Goal: Transaction & Acquisition: Subscribe to service/newsletter

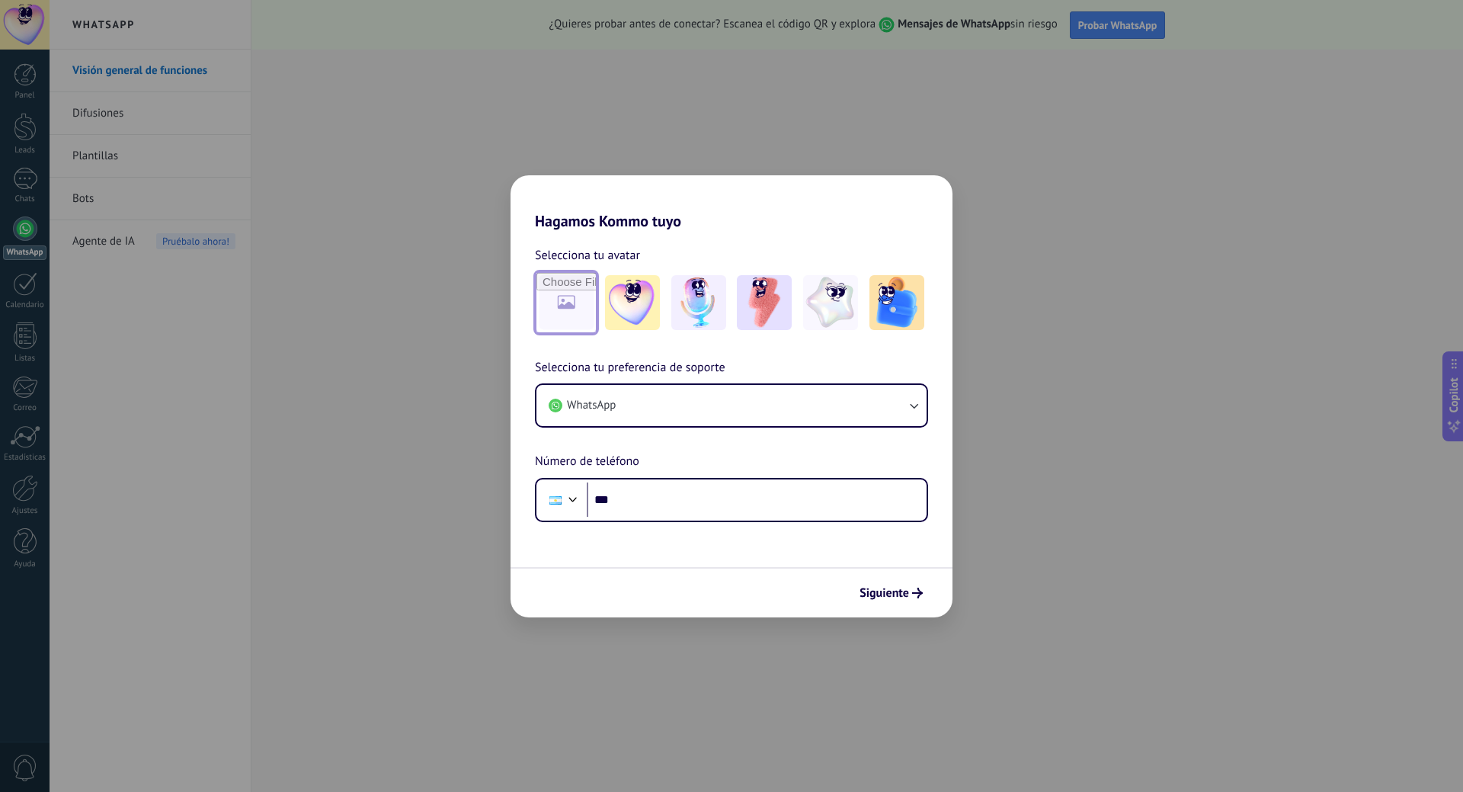
click at [563, 300] on input "file" at bounding box center [566, 302] width 59 height 59
type input "**********"
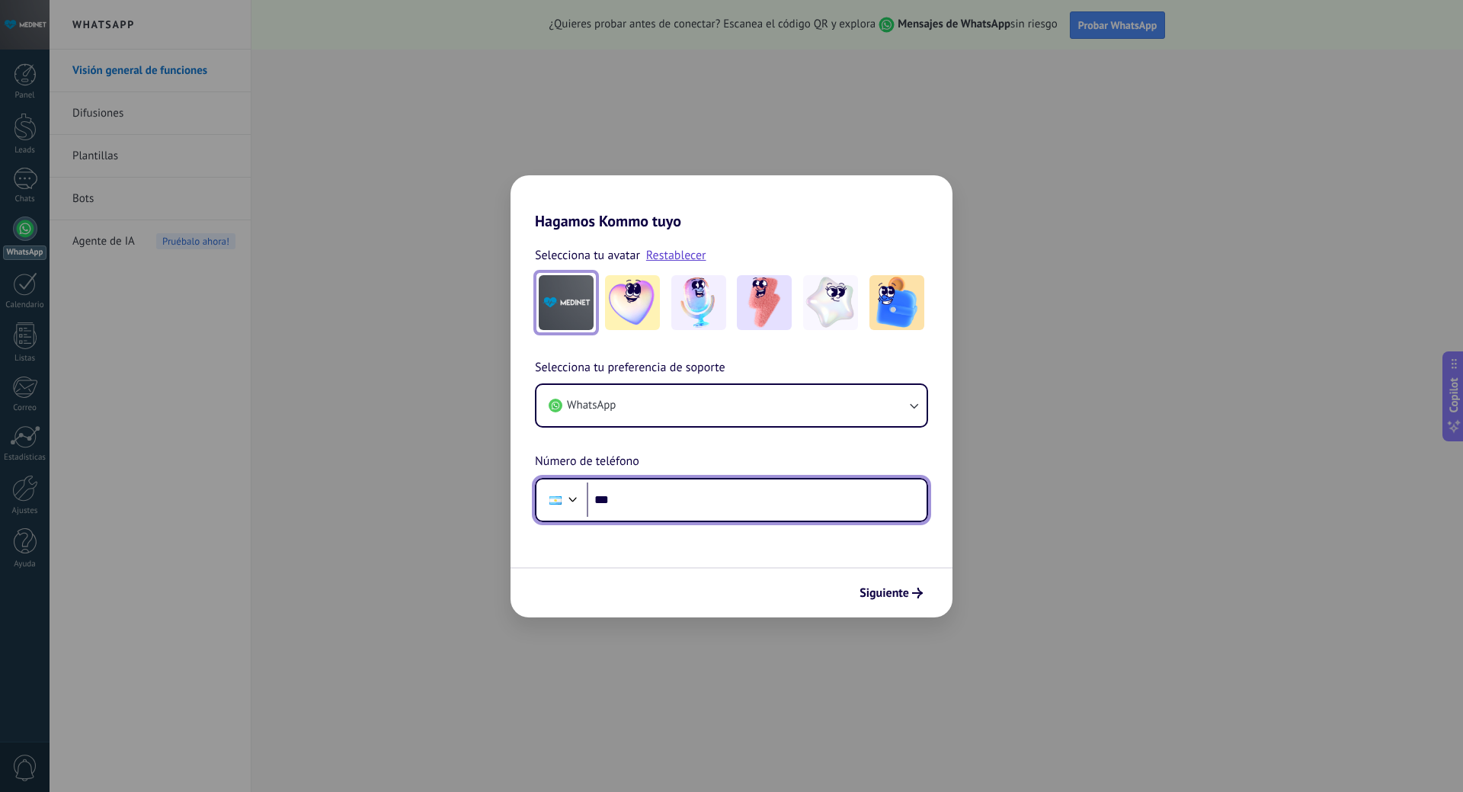
click at [668, 506] on input "***" at bounding box center [757, 499] width 340 height 35
type input "**********"
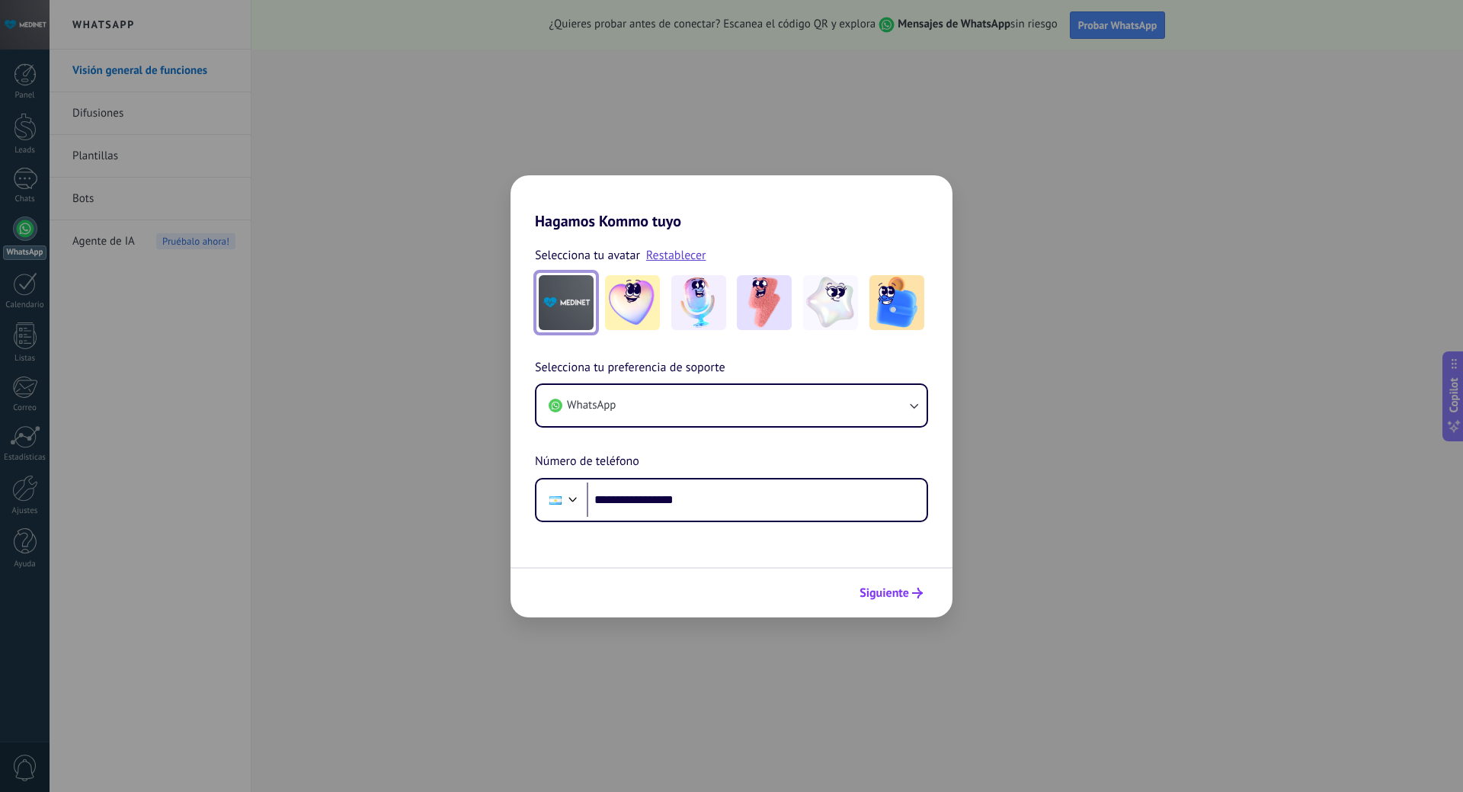
click at [887, 596] on span "Siguiente" at bounding box center [885, 593] width 50 height 11
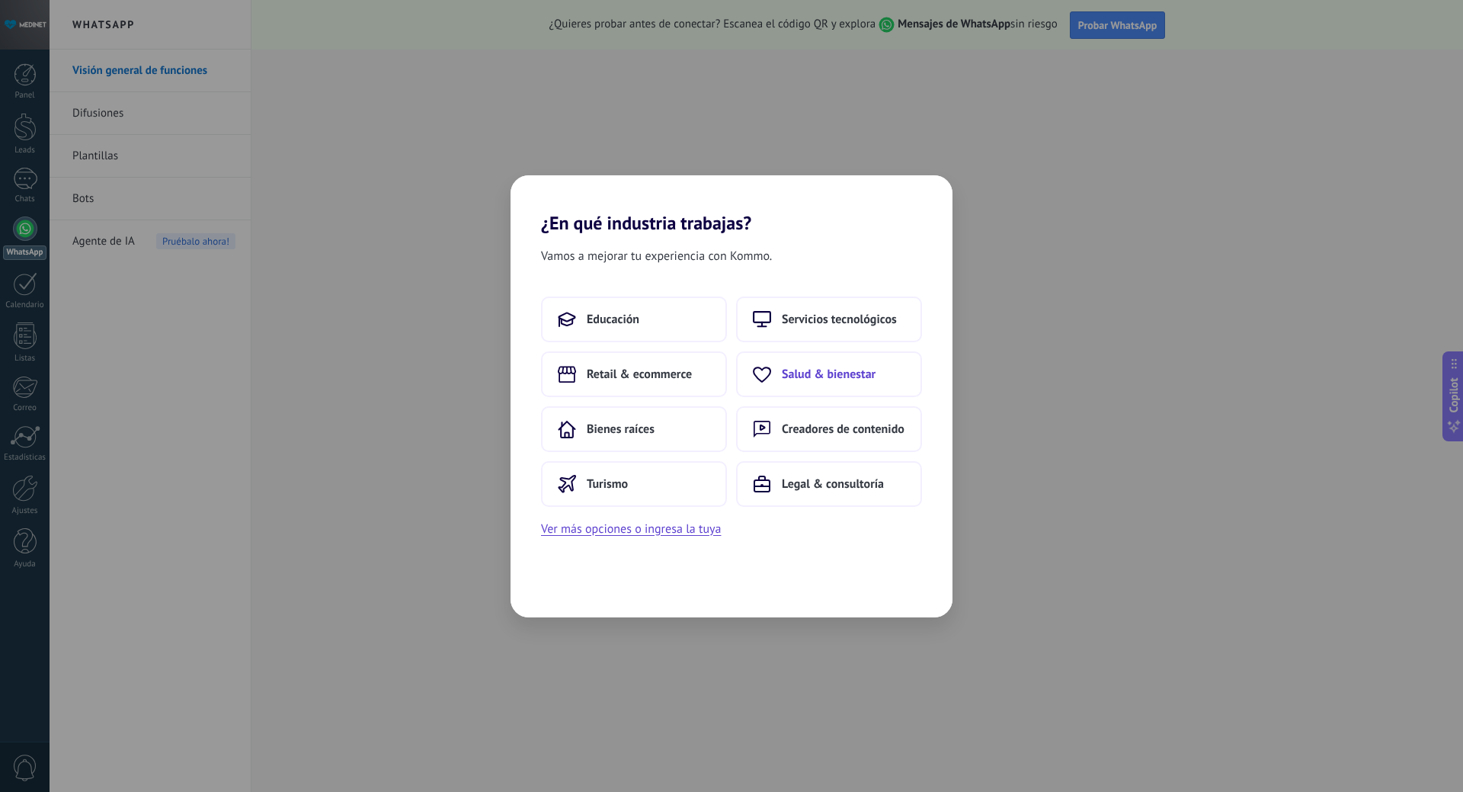
click at [813, 373] on span "Salud & bienestar" at bounding box center [829, 374] width 94 height 15
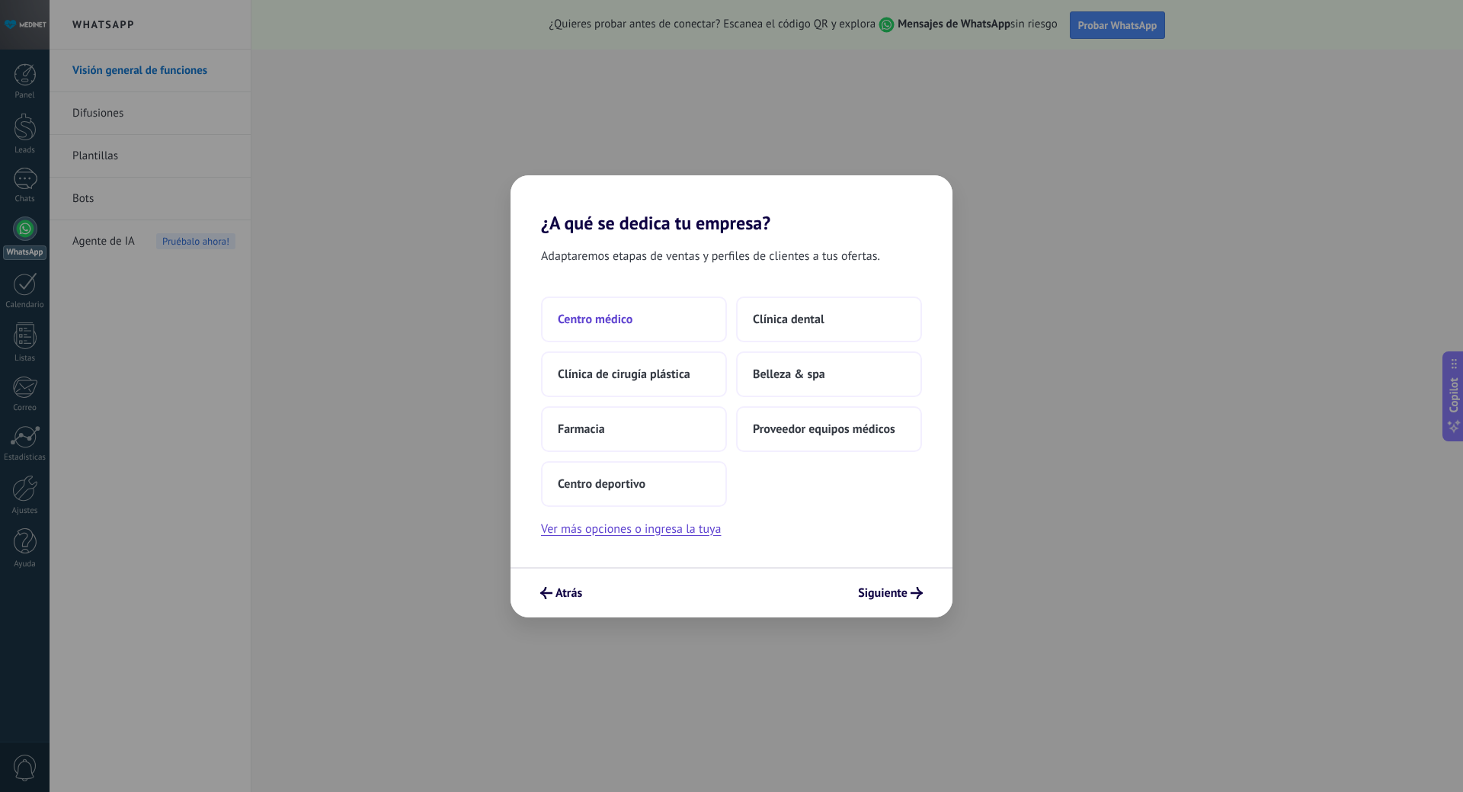
click at [610, 322] on span "Centro médico" at bounding box center [595, 319] width 75 height 15
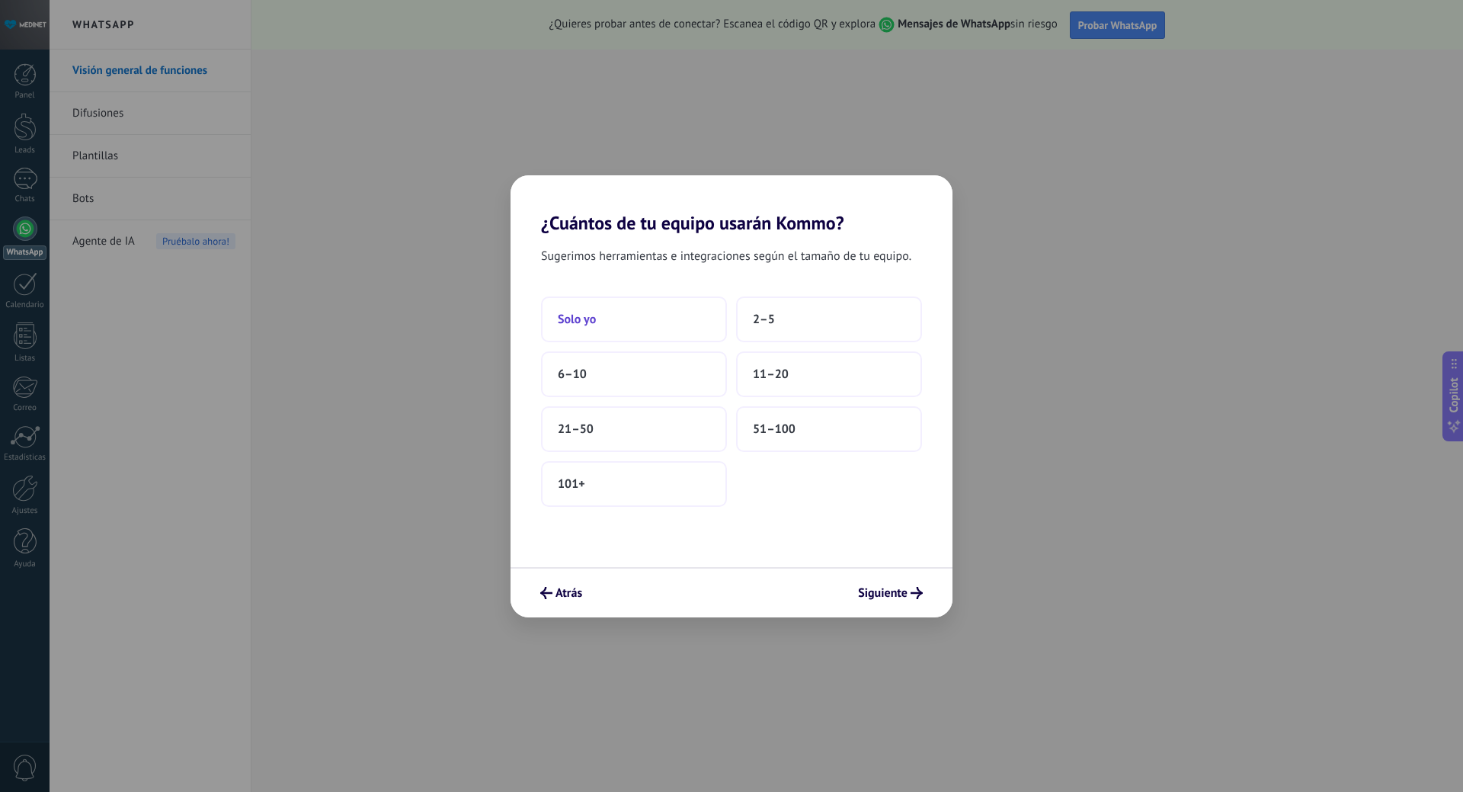
click at [591, 322] on span "Solo yo" at bounding box center [577, 319] width 38 height 15
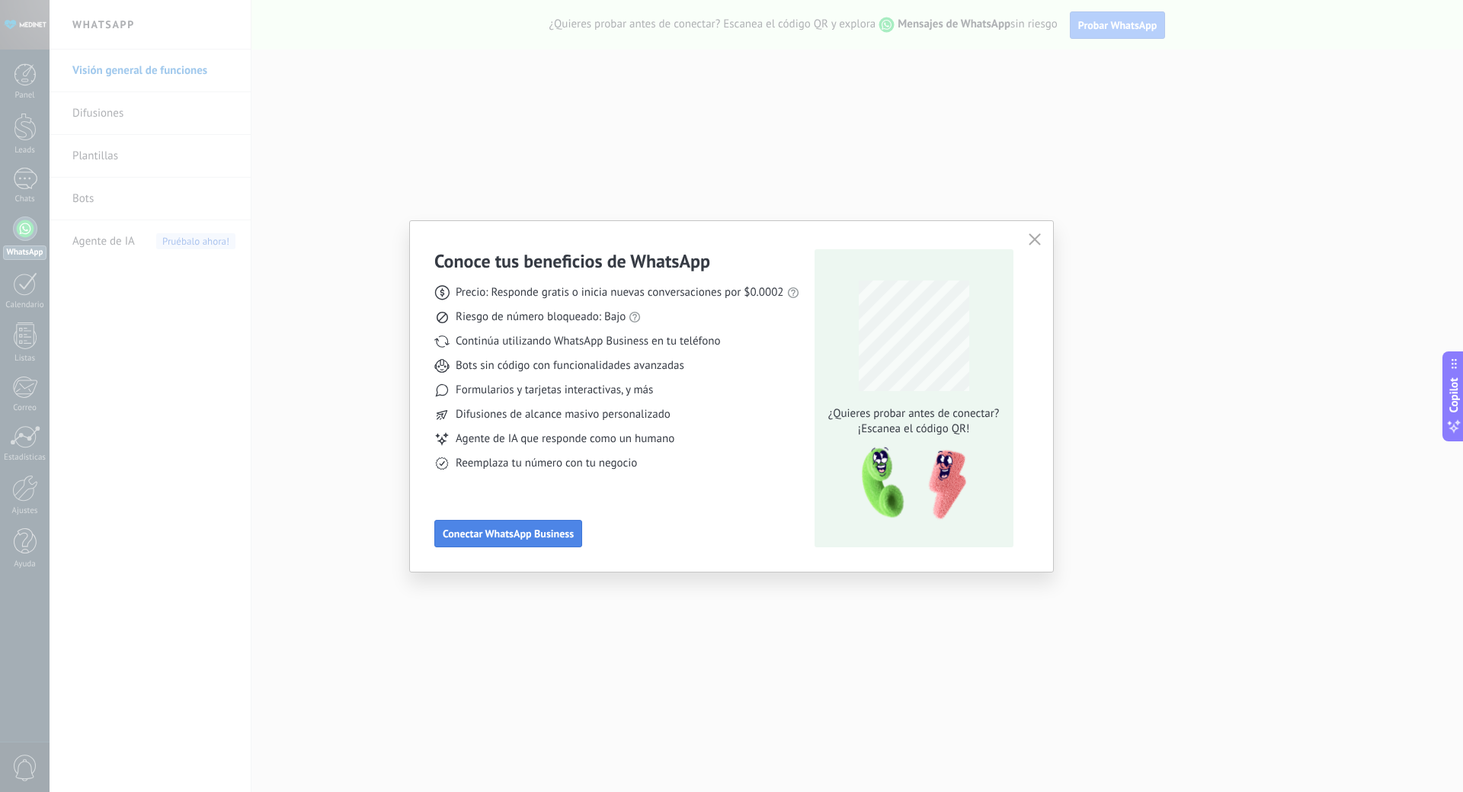
click at [526, 539] on span "Conectar WhatsApp Business" at bounding box center [508, 533] width 131 height 11
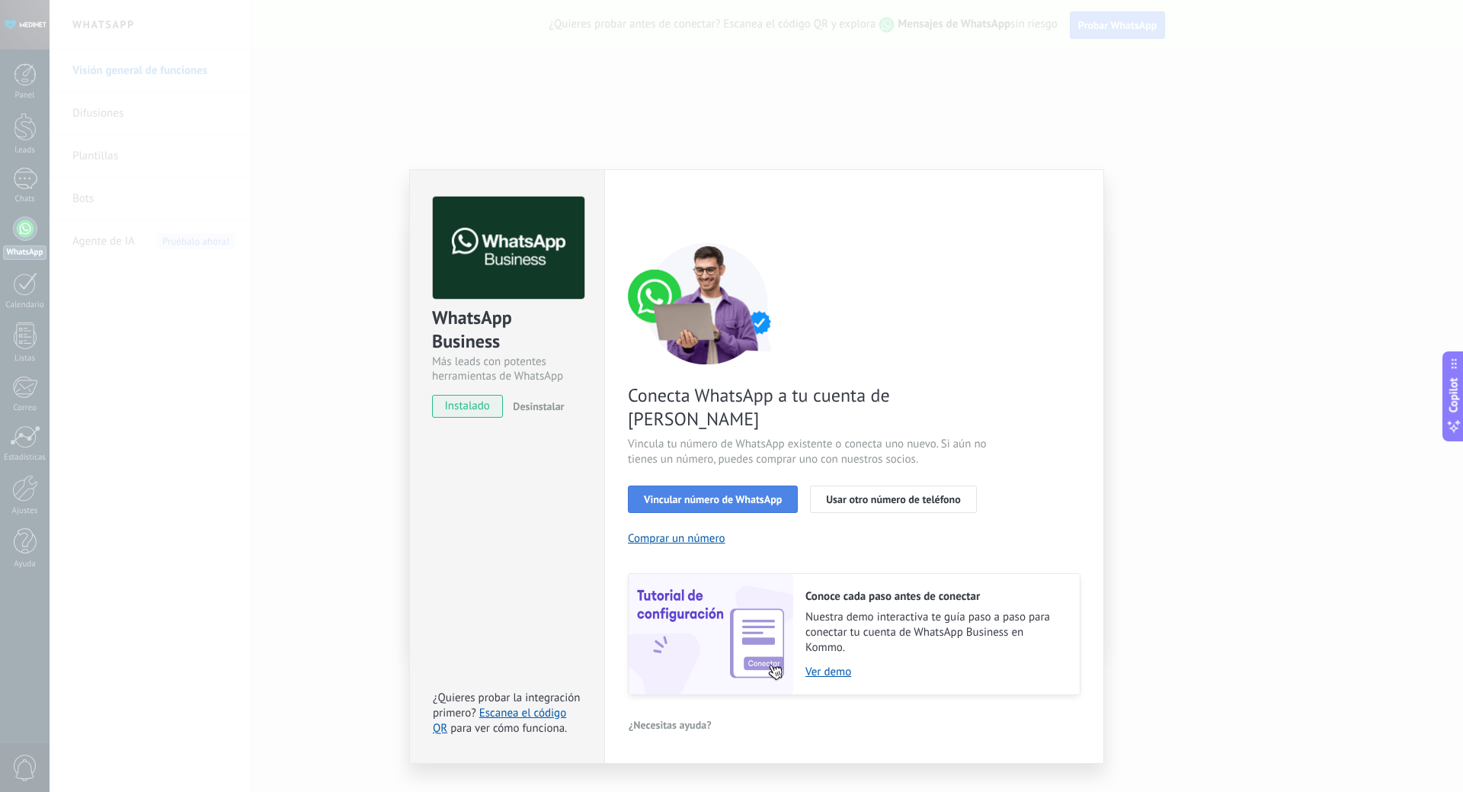
click at [700, 486] on button "Vincular número de WhatsApp" at bounding box center [713, 499] width 170 height 27
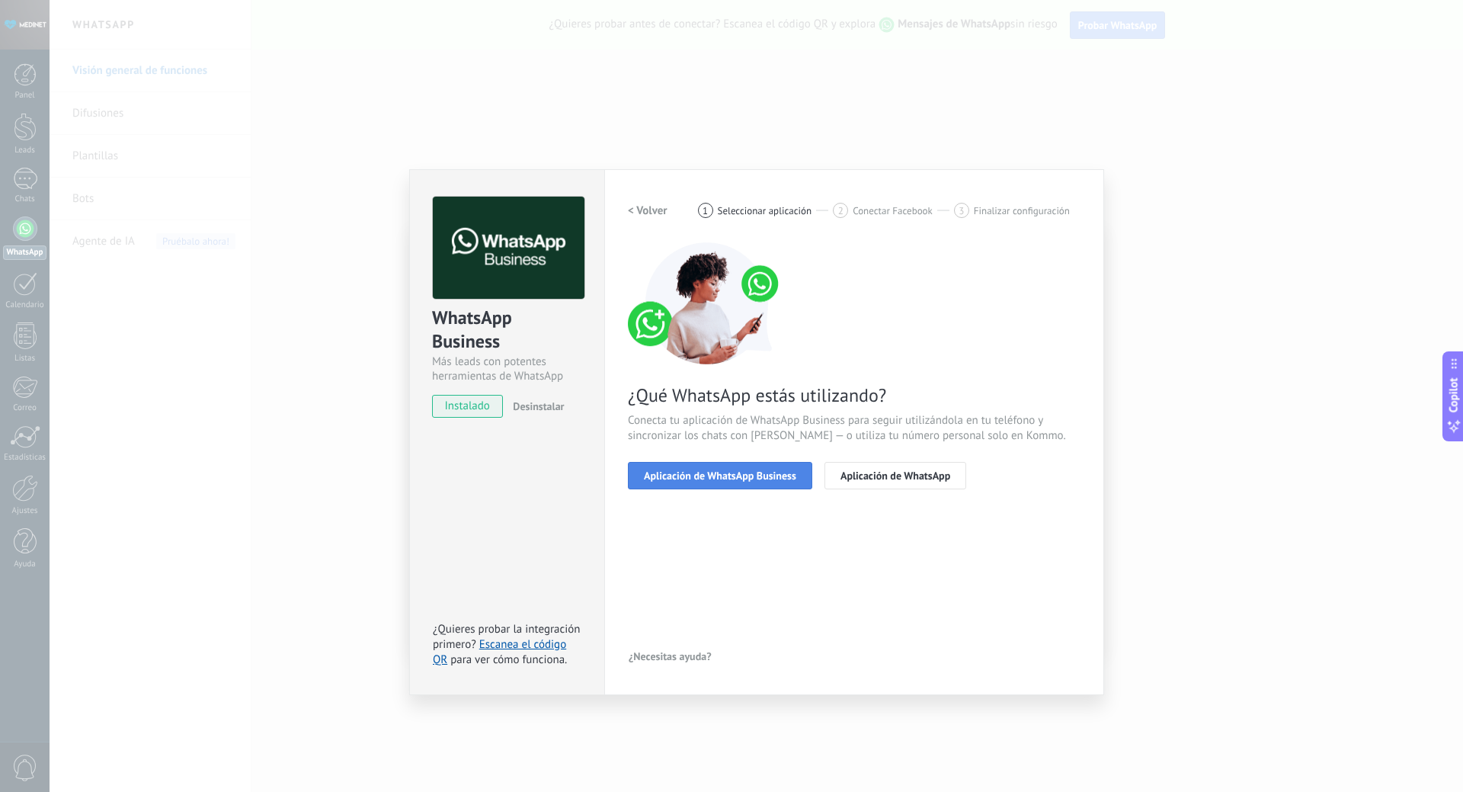
click at [694, 477] on span "Aplicación de WhatsApp Business" at bounding box center [720, 475] width 152 height 11
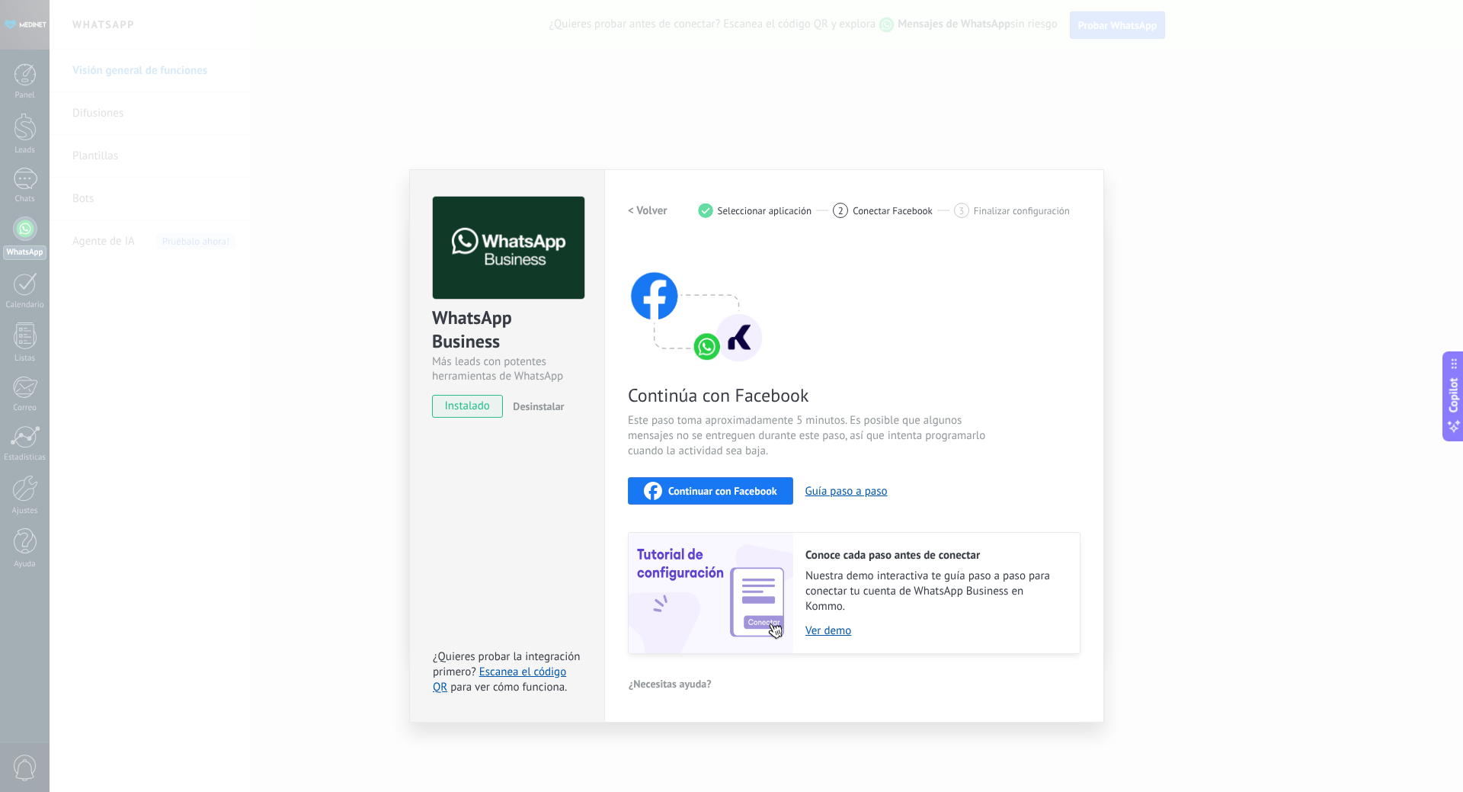
click at [701, 502] on button "Continuar con Facebook" at bounding box center [710, 490] width 165 height 27
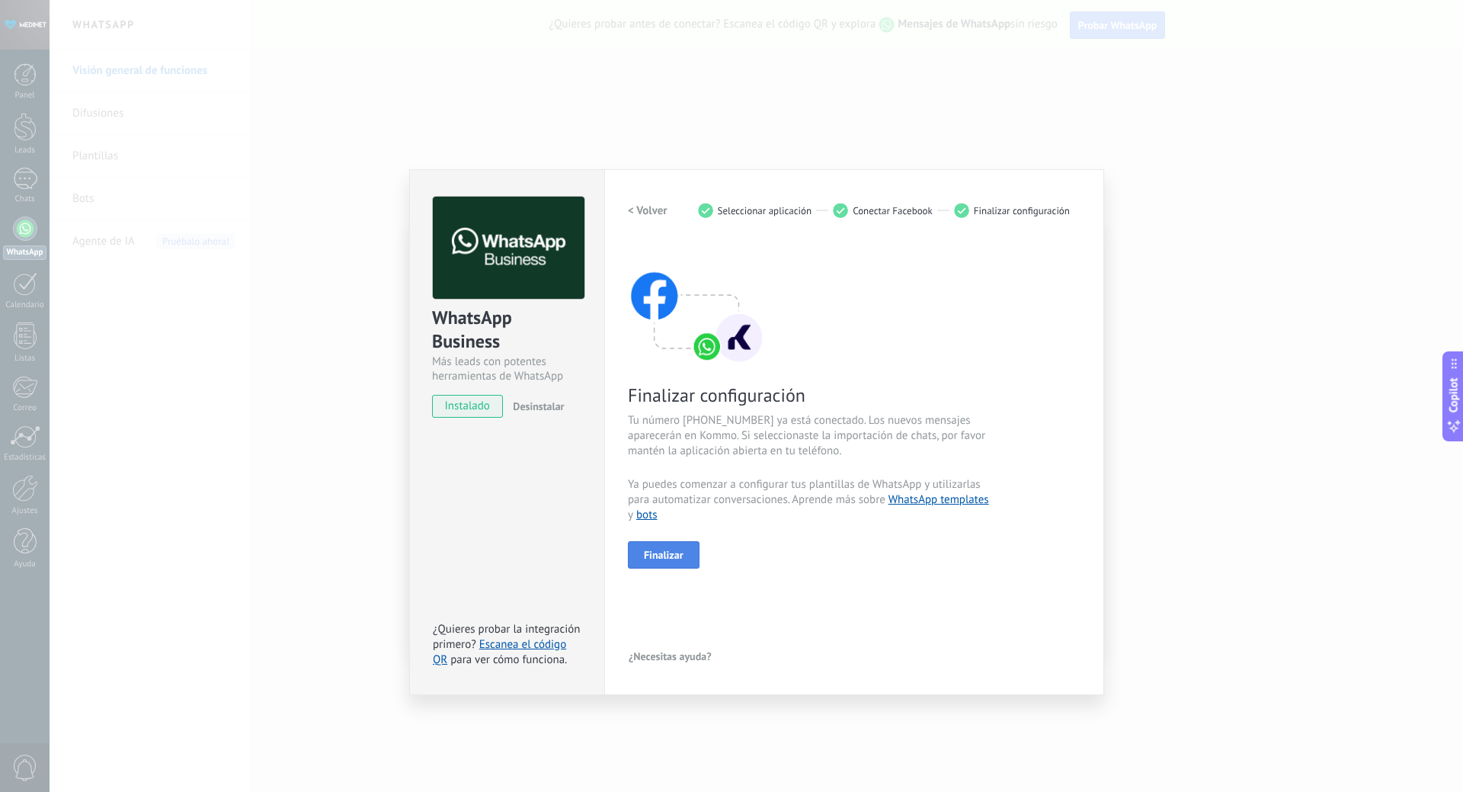
click at [668, 556] on span "Finalizar" at bounding box center [664, 555] width 40 height 11
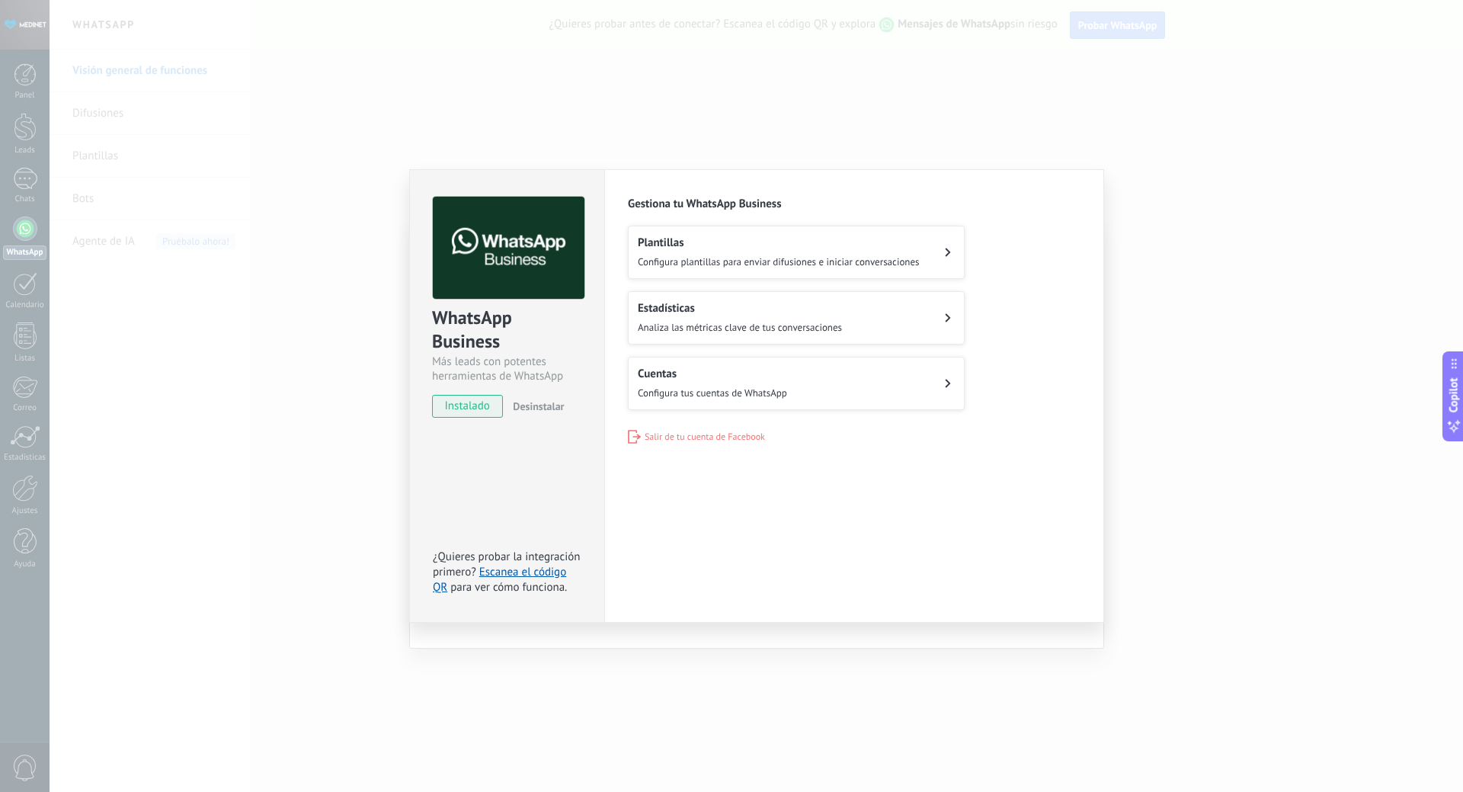
click at [720, 254] on div "Plantillas Configura plantillas para enviar difusiones e iniciar conversaciones" at bounding box center [779, 253] width 282 height 34
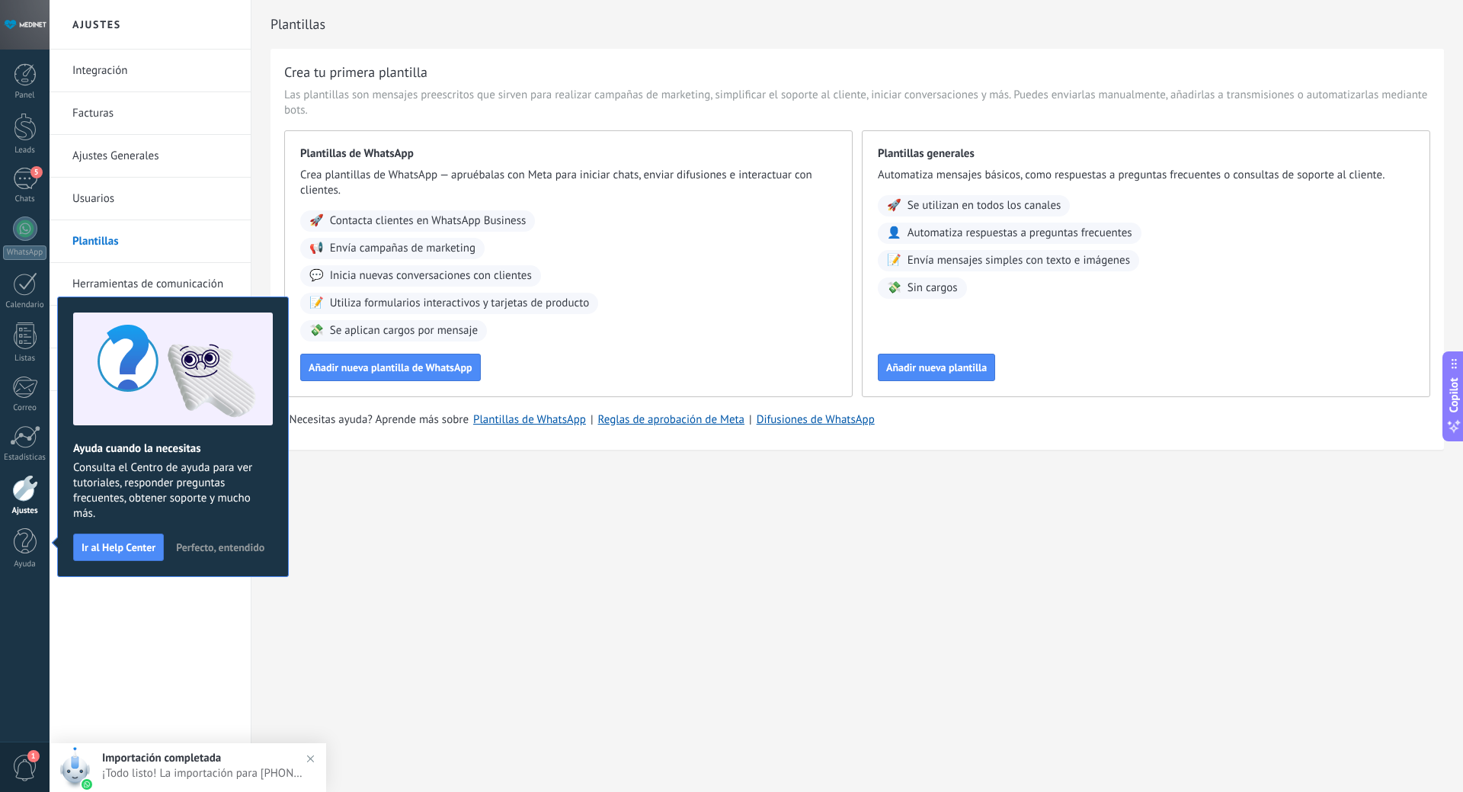
click at [470, 580] on div "Ajustes Integración Facturas Ajustes Generales Usuarios Plantillas Herramientas…" at bounding box center [757, 396] width 1414 height 792
click at [204, 777] on span "¡Todo listo! La importación para [PHONE_NUMBER] está completa. Tus datos de Wha…" at bounding box center [203, 773] width 202 height 14
click at [349, 536] on div "Ajustes Integración Facturas Ajustes Generales Usuarios Plantillas Herramientas…" at bounding box center [757, 396] width 1414 height 792
click at [249, 542] on span "Perfecto, entendido" at bounding box center [220, 547] width 88 height 11
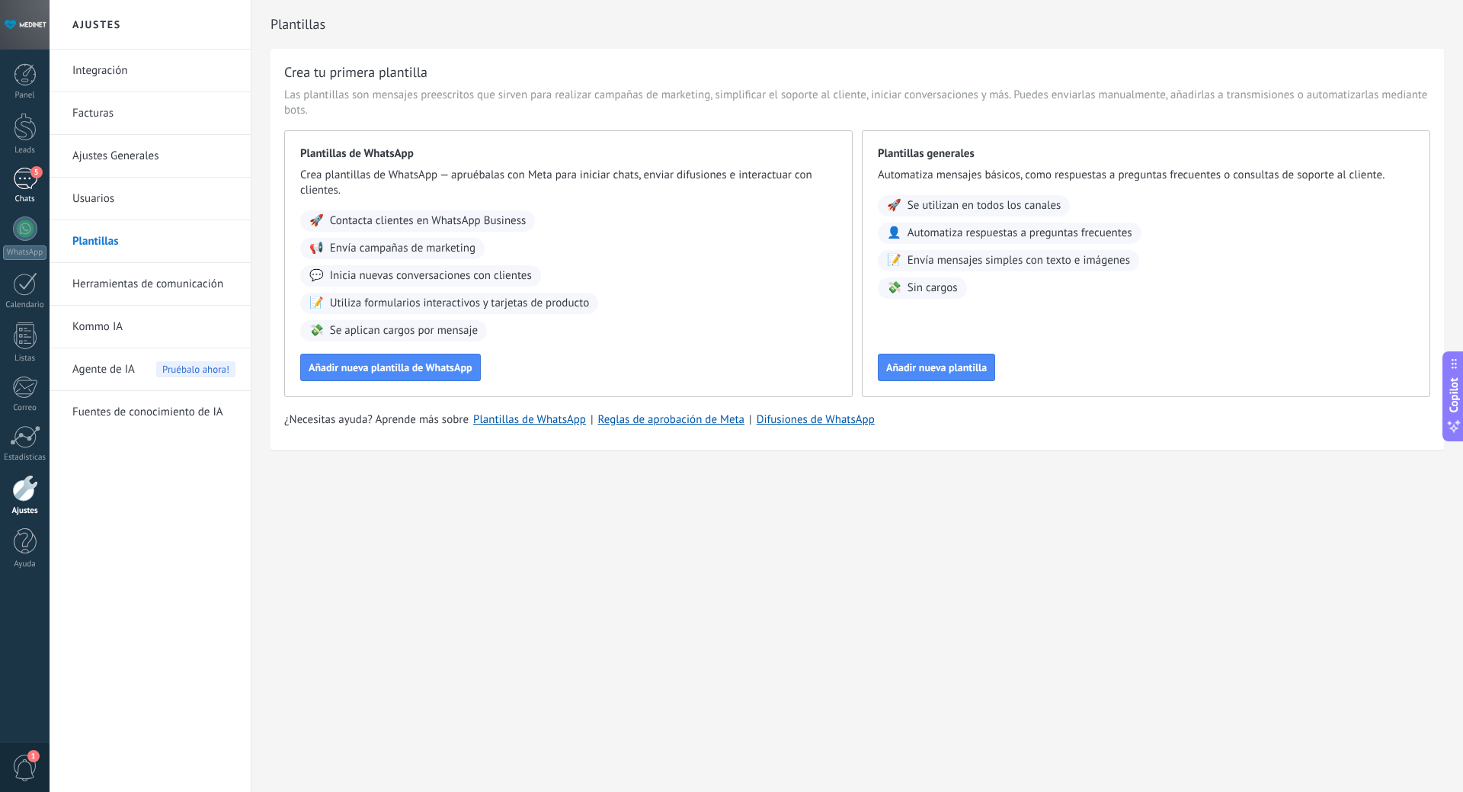
click at [21, 178] on div "5" at bounding box center [25, 179] width 24 height 22
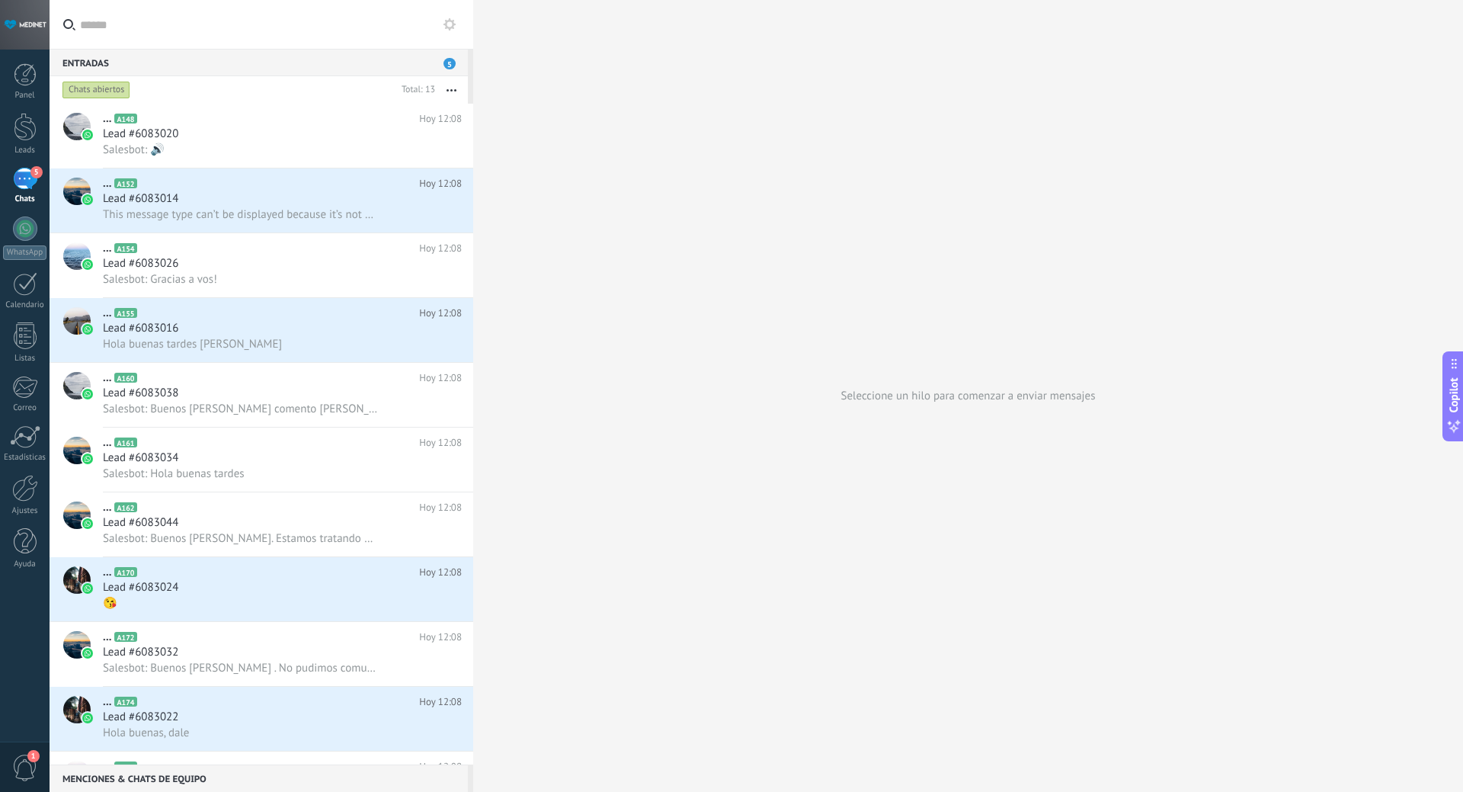
click at [24, 183] on div "5" at bounding box center [25, 179] width 24 height 22
click at [28, 126] on div at bounding box center [25, 127] width 23 height 28
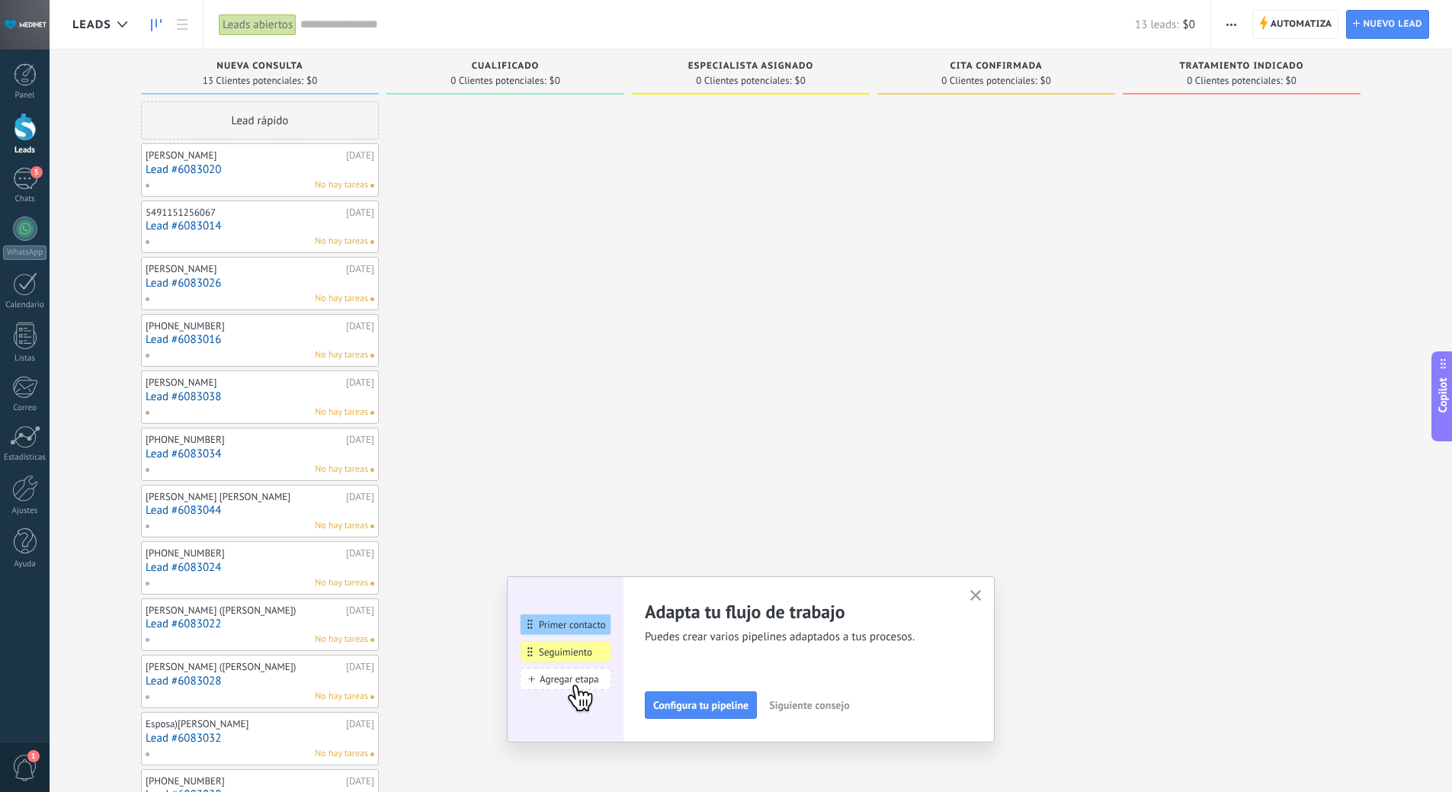
click at [822, 707] on span "Siguiente consejo" at bounding box center [809, 705] width 80 height 11
click at [803, 709] on div "Adapta tu flujo de trabajo Puedes crear varios pipelines adaptados a tus proces…" at bounding box center [751, 659] width 441 height 119
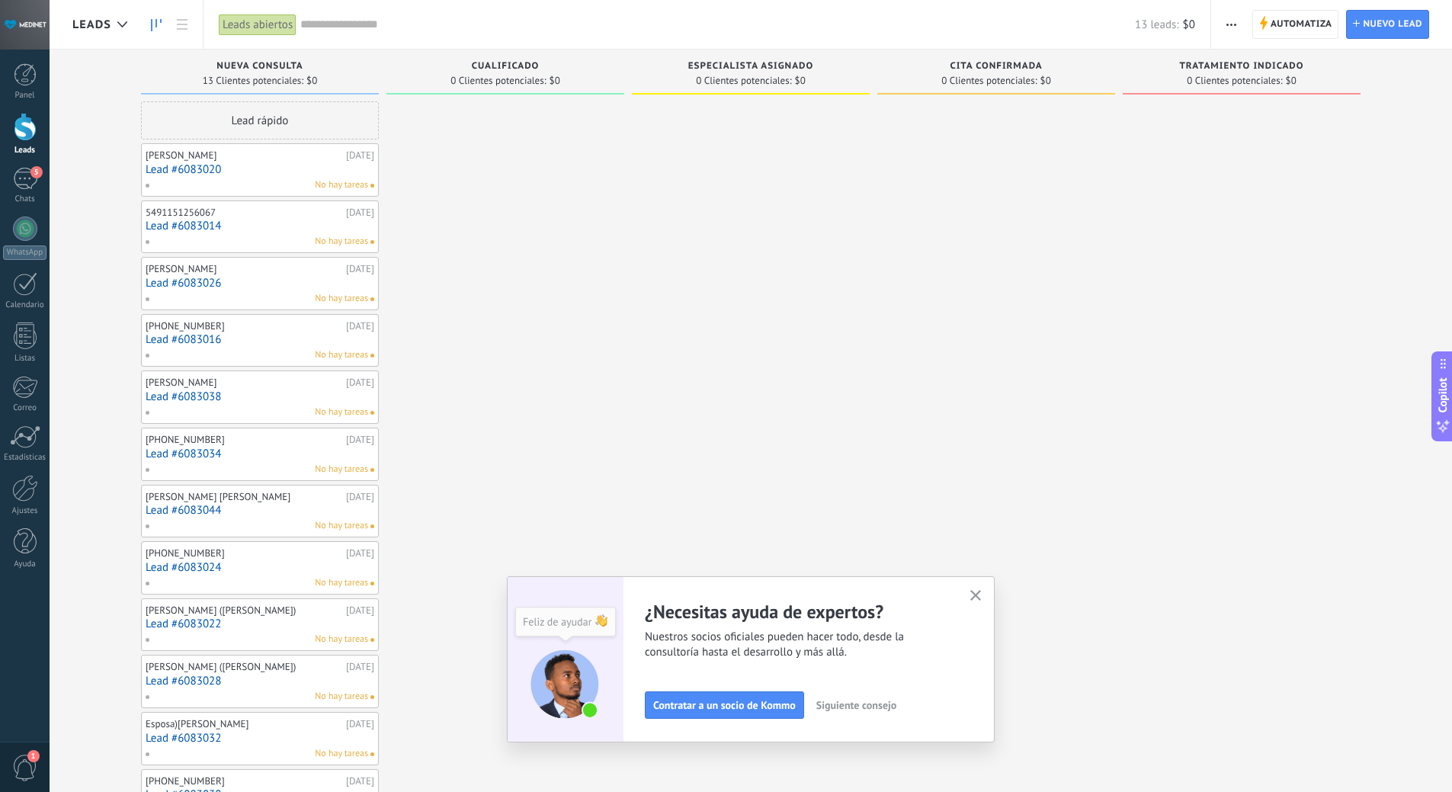
click at [862, 708] on span "Siguiente consejo" at bounding box center [856, 705] width 80 height 11
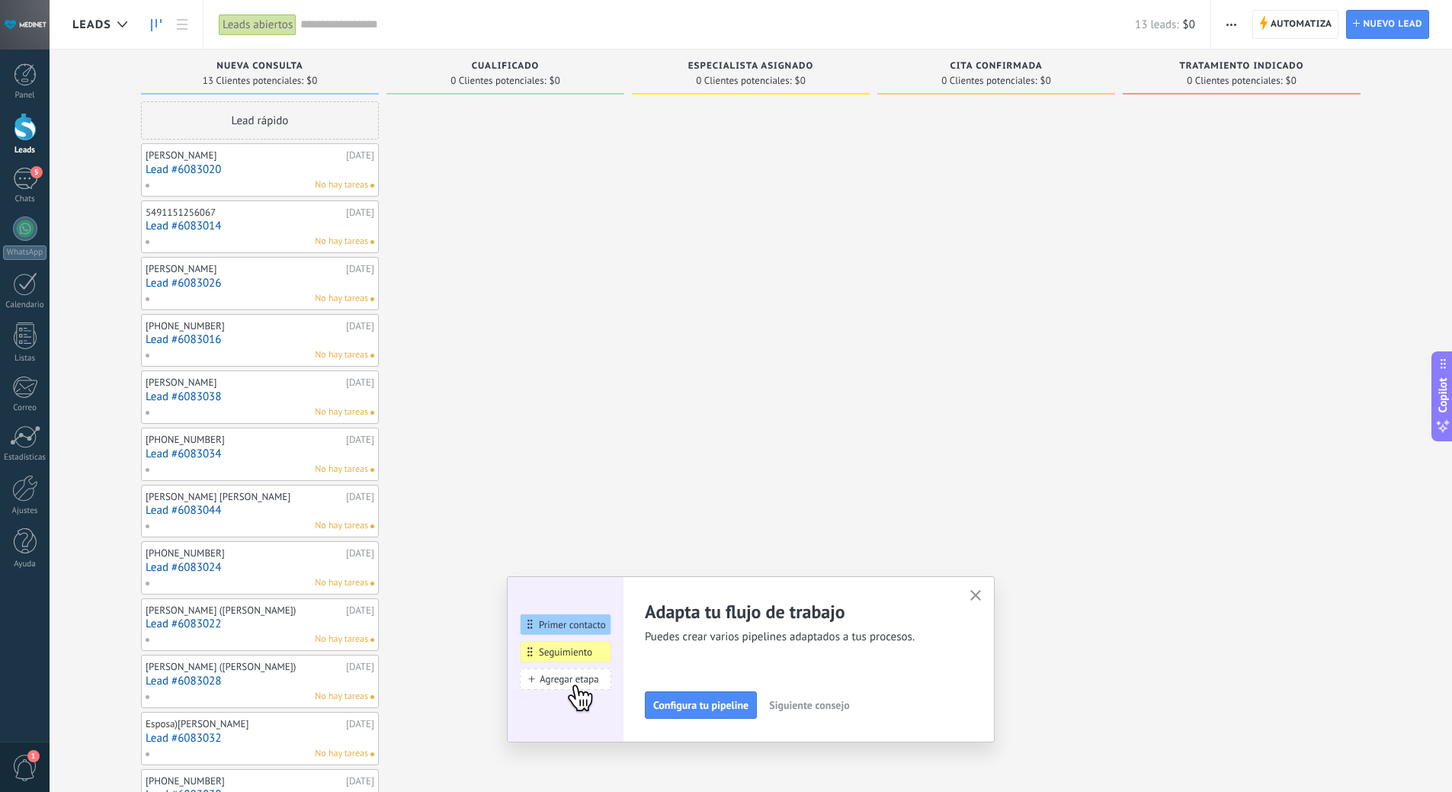
click at [982, 596] on use "button" at bounding box center [975, 595] width 11 height 11
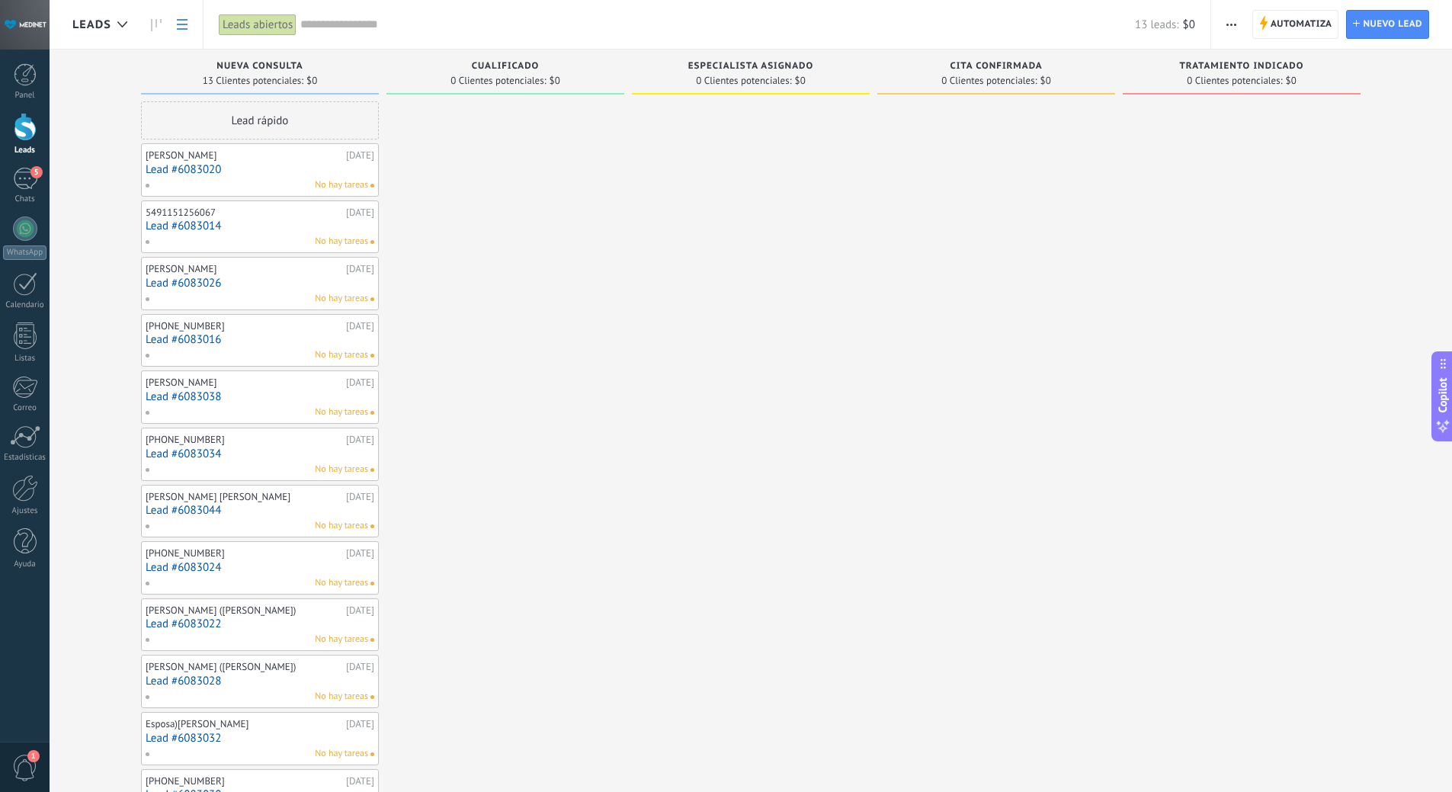
click at [187, 23] on icon at bounding box center [182, 24] width 11 height 11
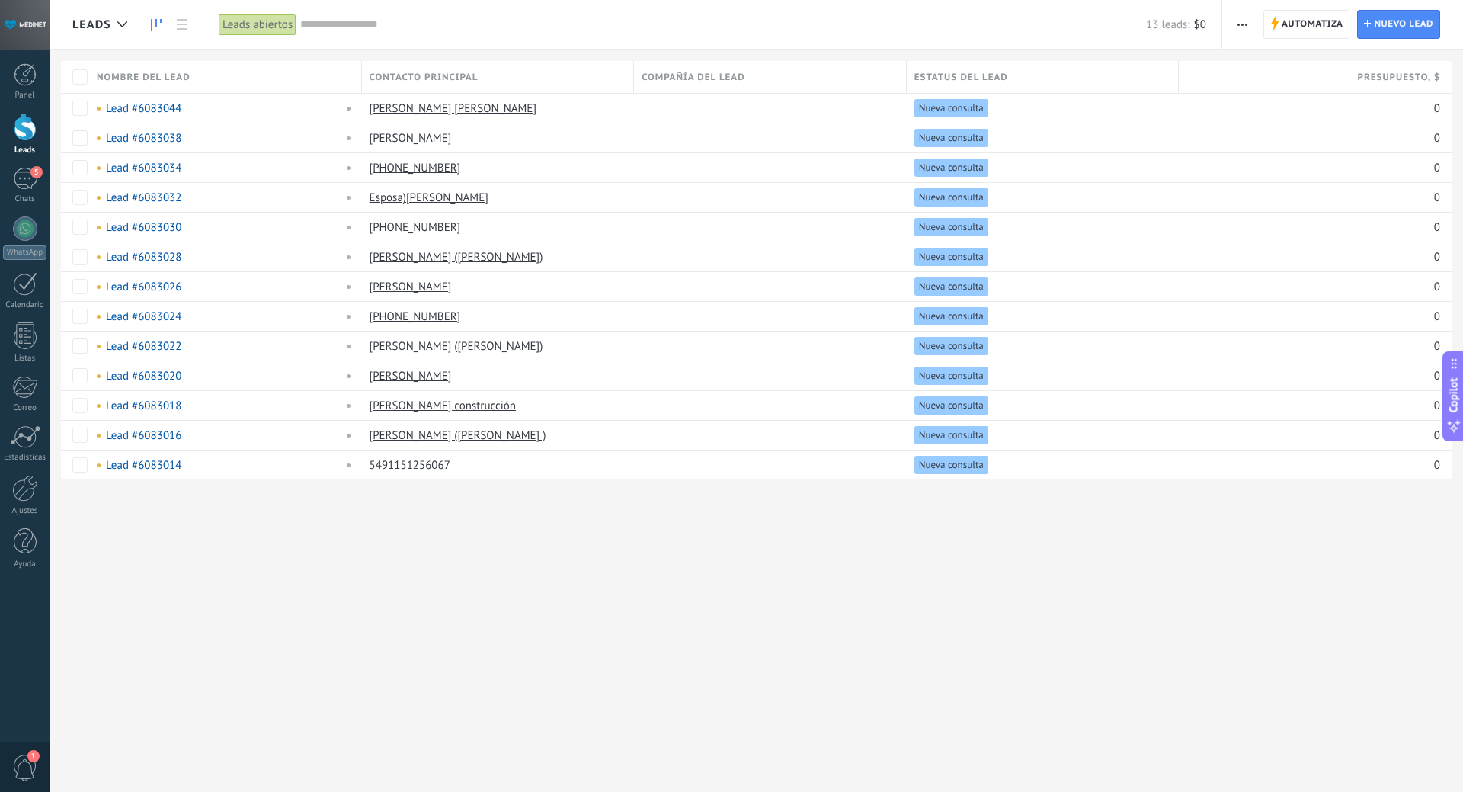
click at [159, 24] on icon at bounding box center [156, 25] width 11 height 12
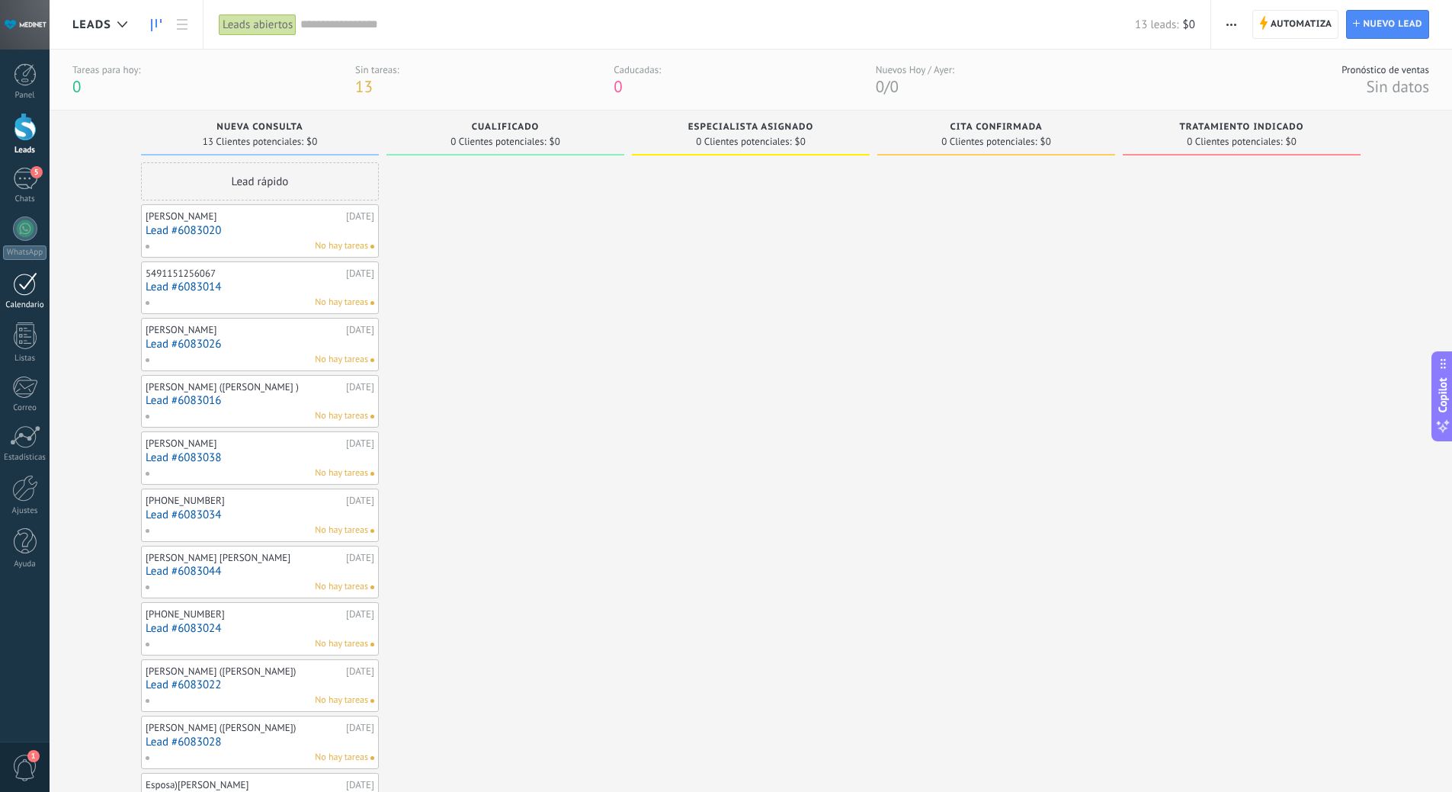
click at [30, 286] on div at bounding box center [25, 284] width 24 height 24
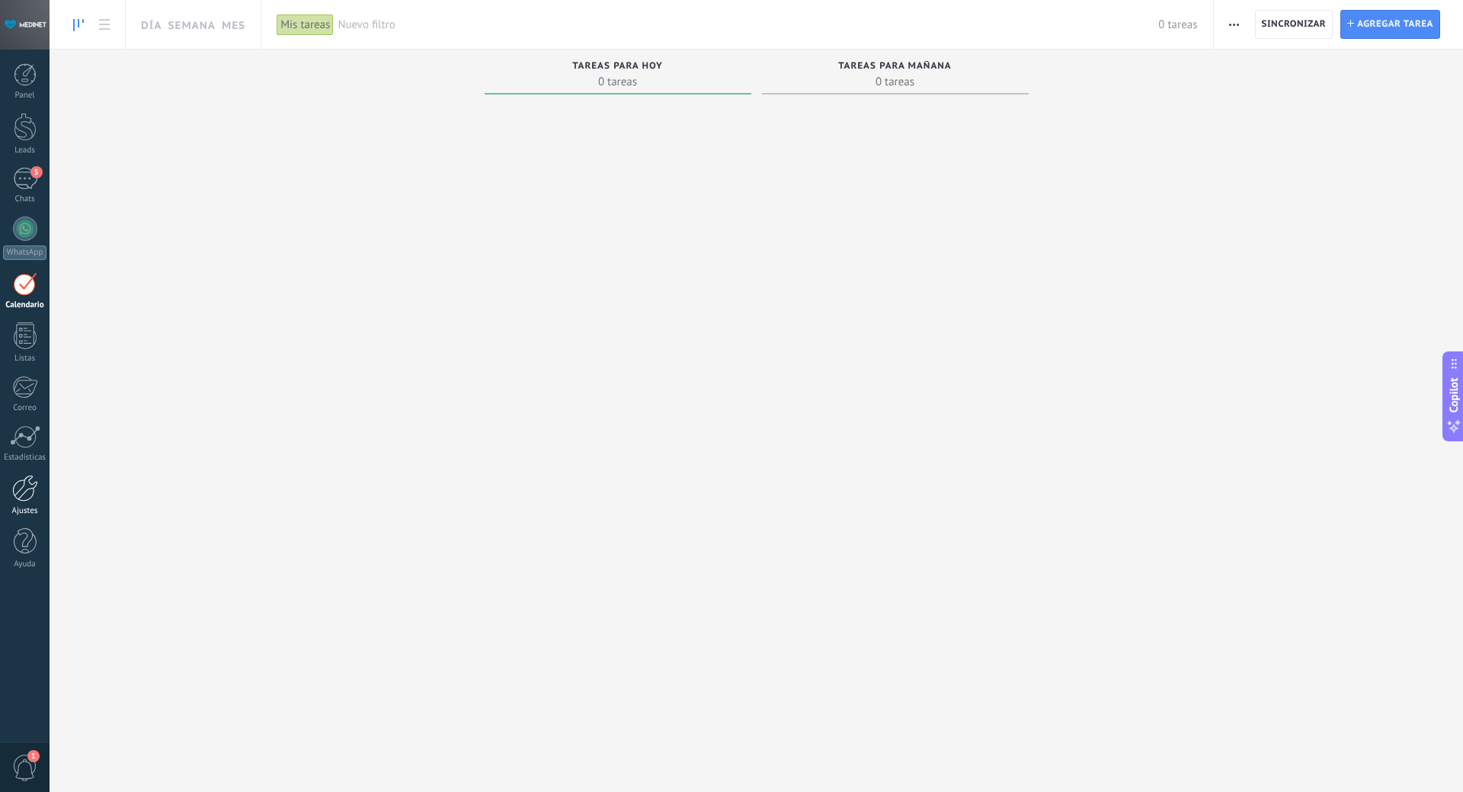
click at [30, 491] on div at bounding box center [25, 488] width 26 height 27
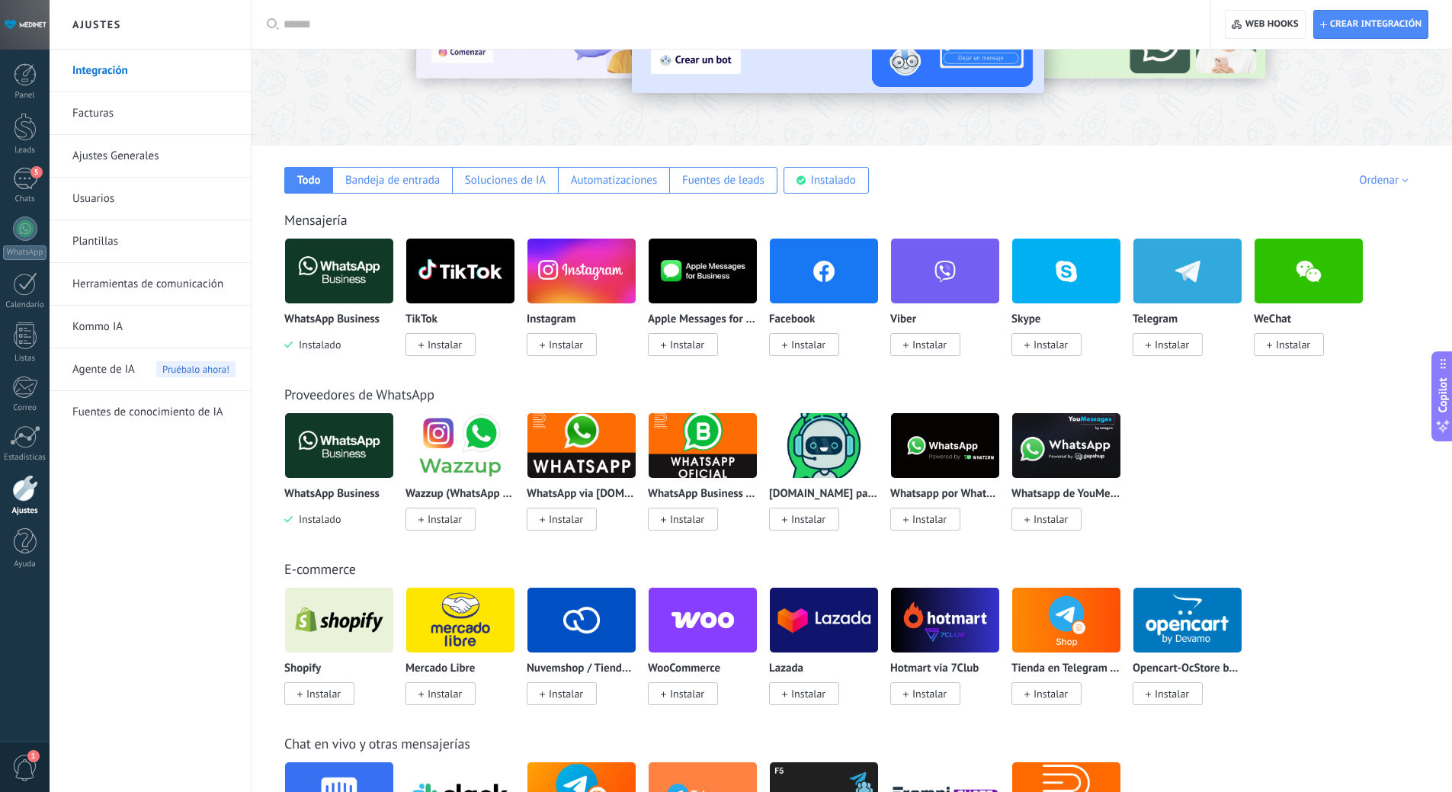
scroll to position [76, 0]
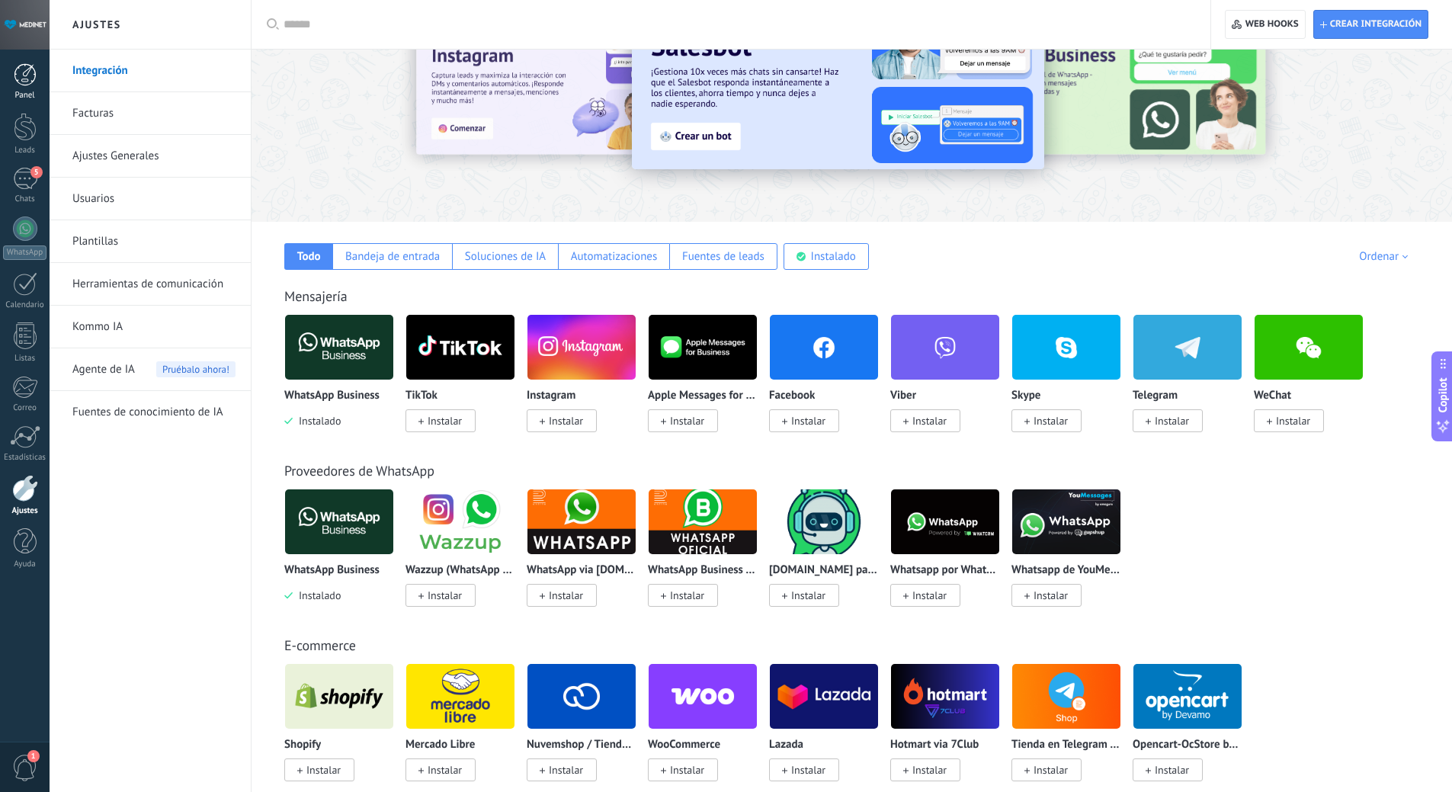
click at [24, 78] on div at bounding box center [25, 74] width 23 height 23
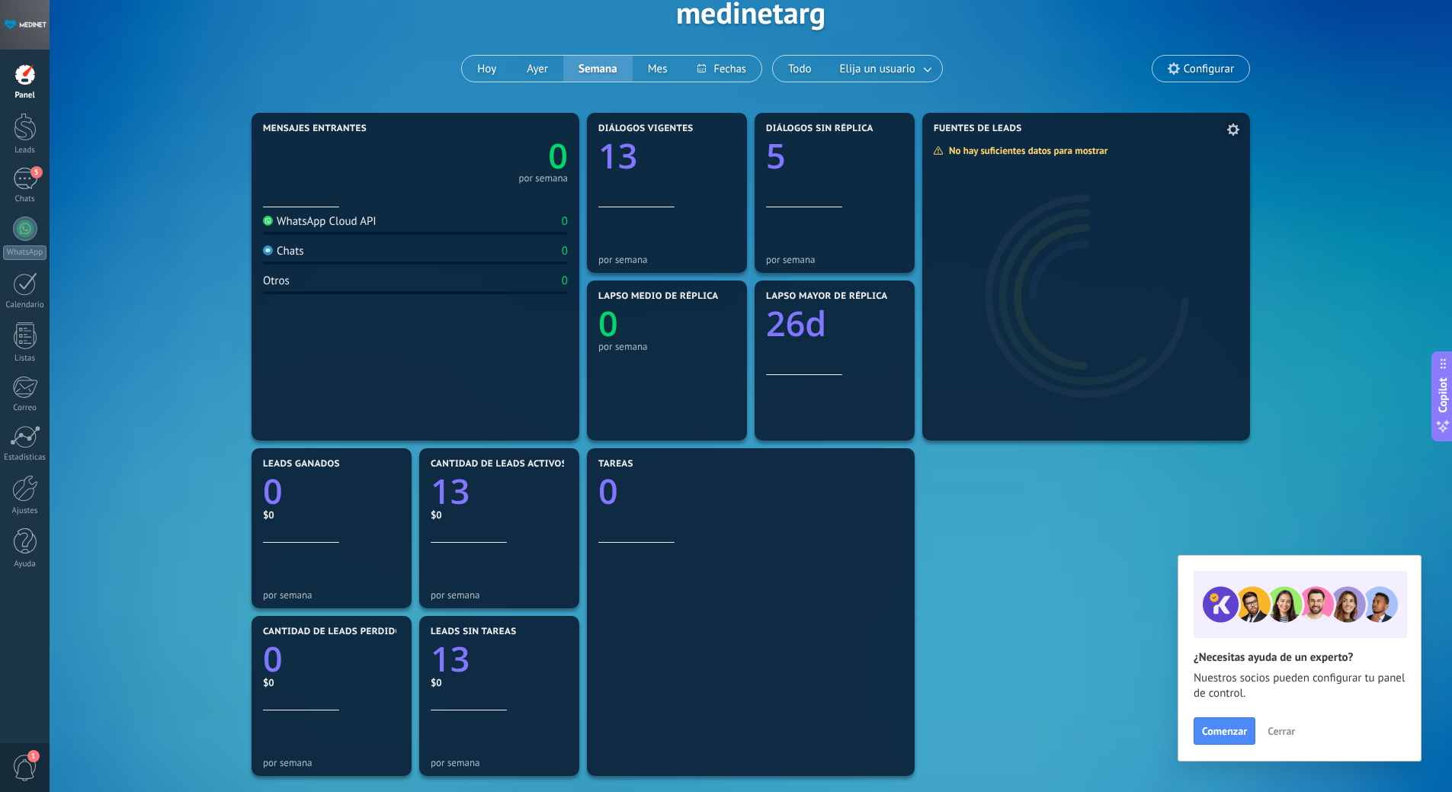
scroll to position [76, 0]
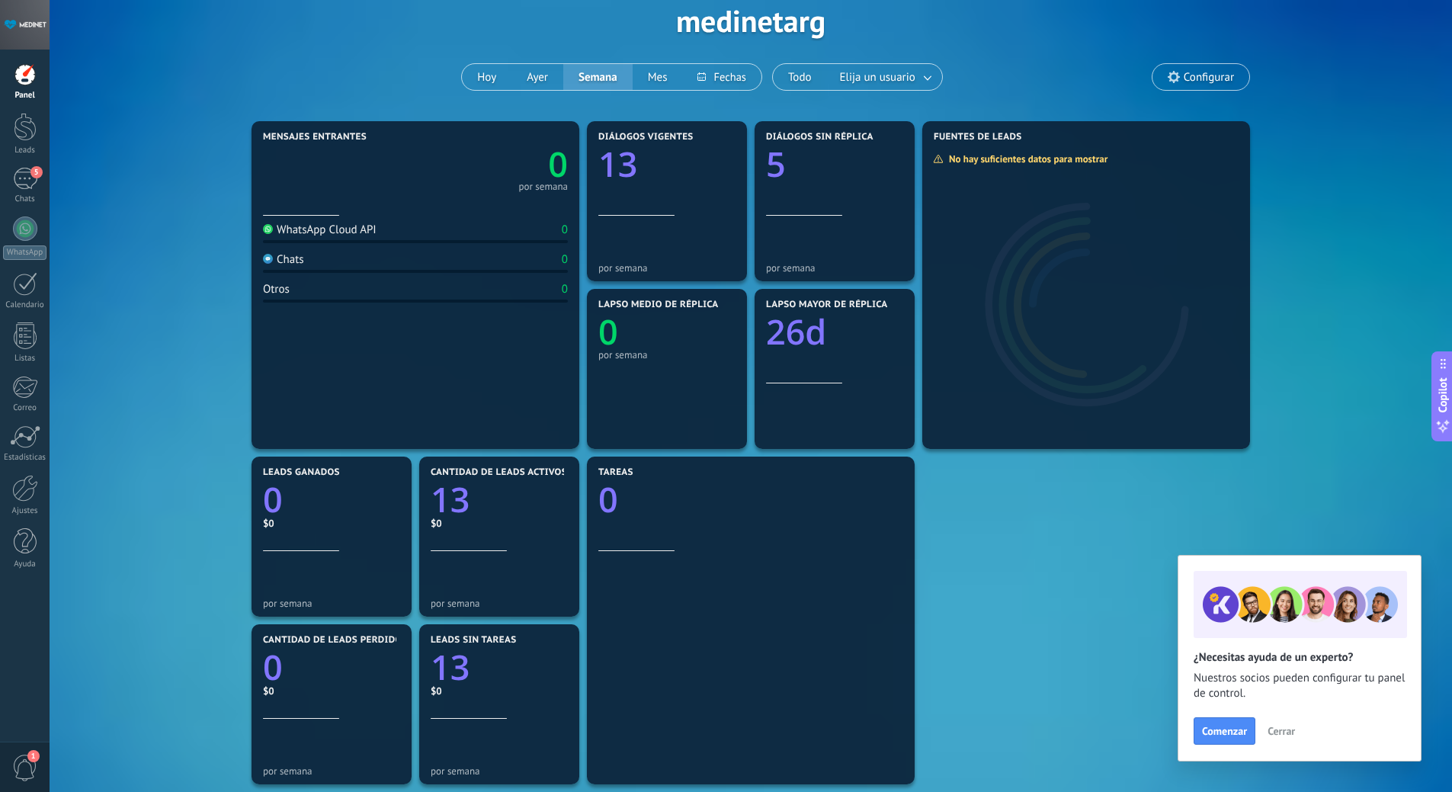
click at [1287, 729] on span "Cerrar" at bounding box center [1281, 731] width 27 height 11
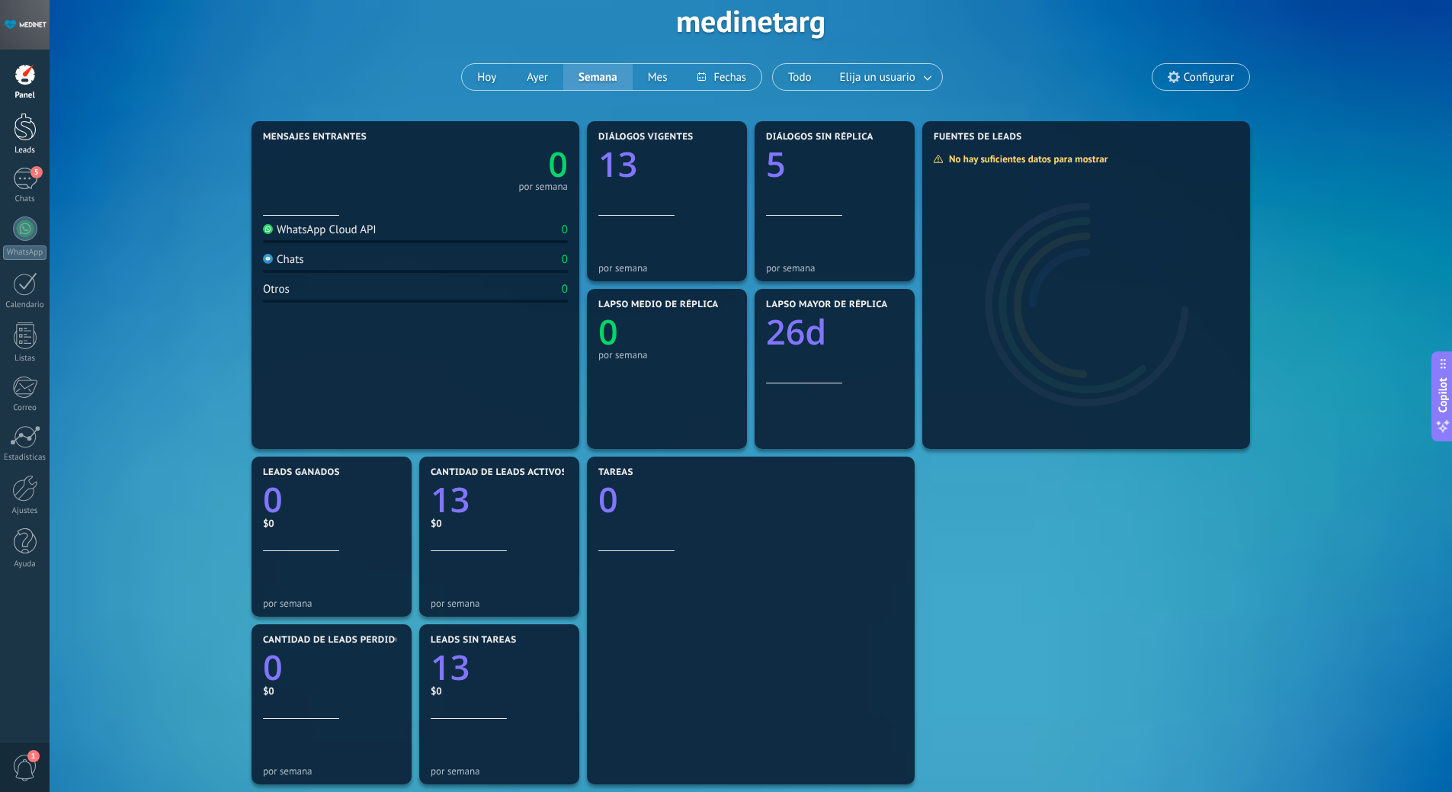
click at [18, 118] on div at bounding box center [25, 127] width 23 height 28
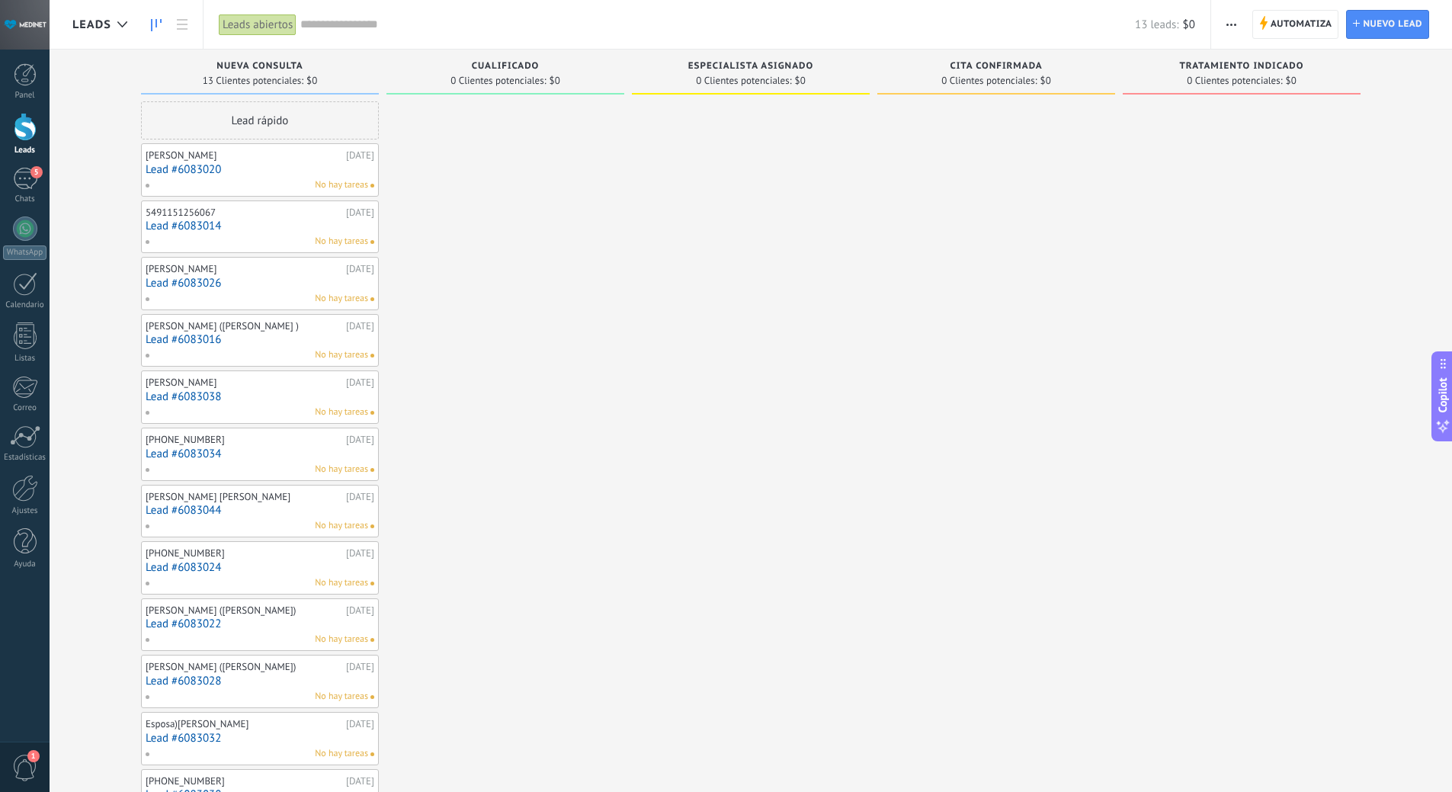
click at [25, 761] on span "1" at bounding box center [25, 768] width 26 height 27
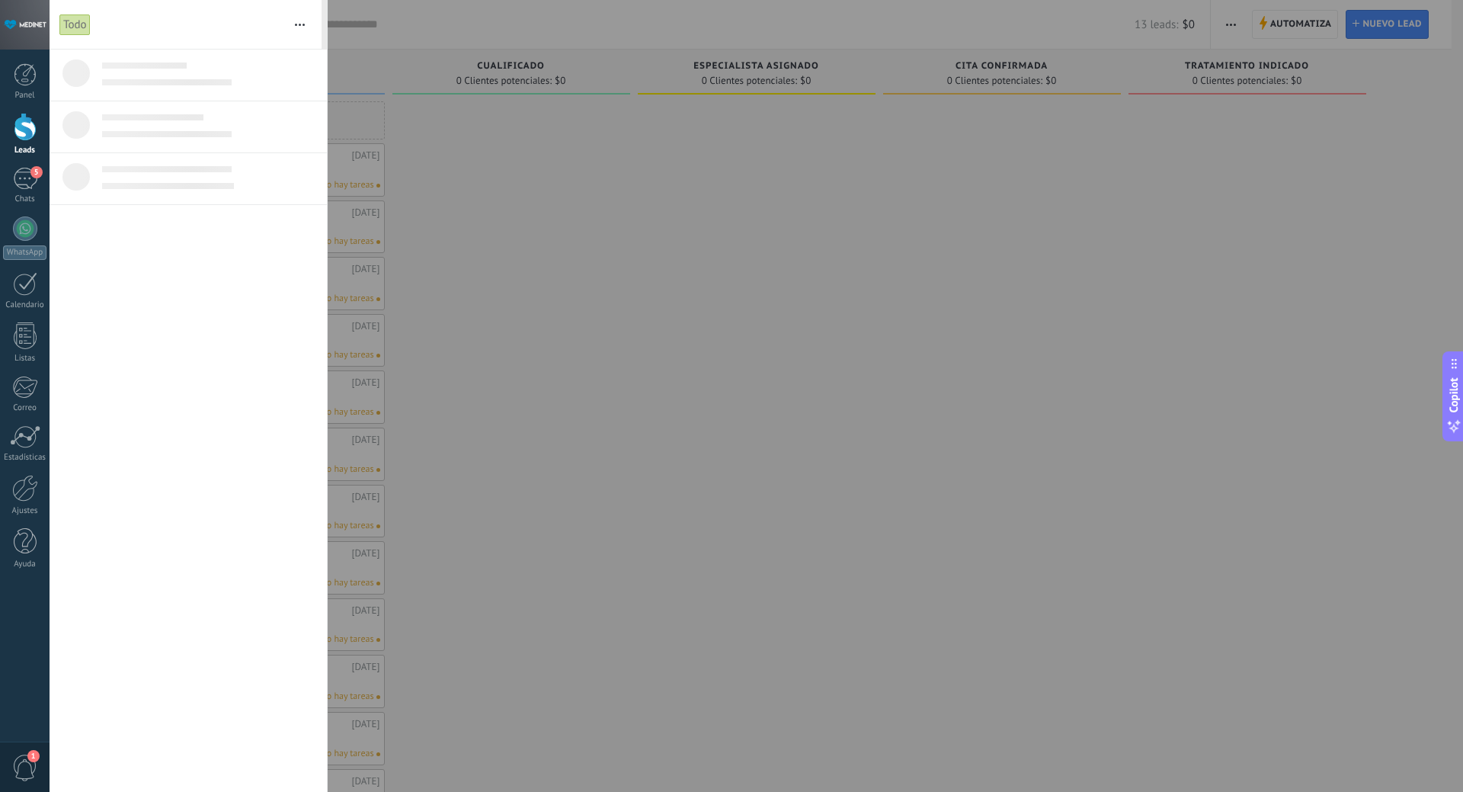
click at [911, 370] on div at bounding box center [731, 396] width 1463 height 792
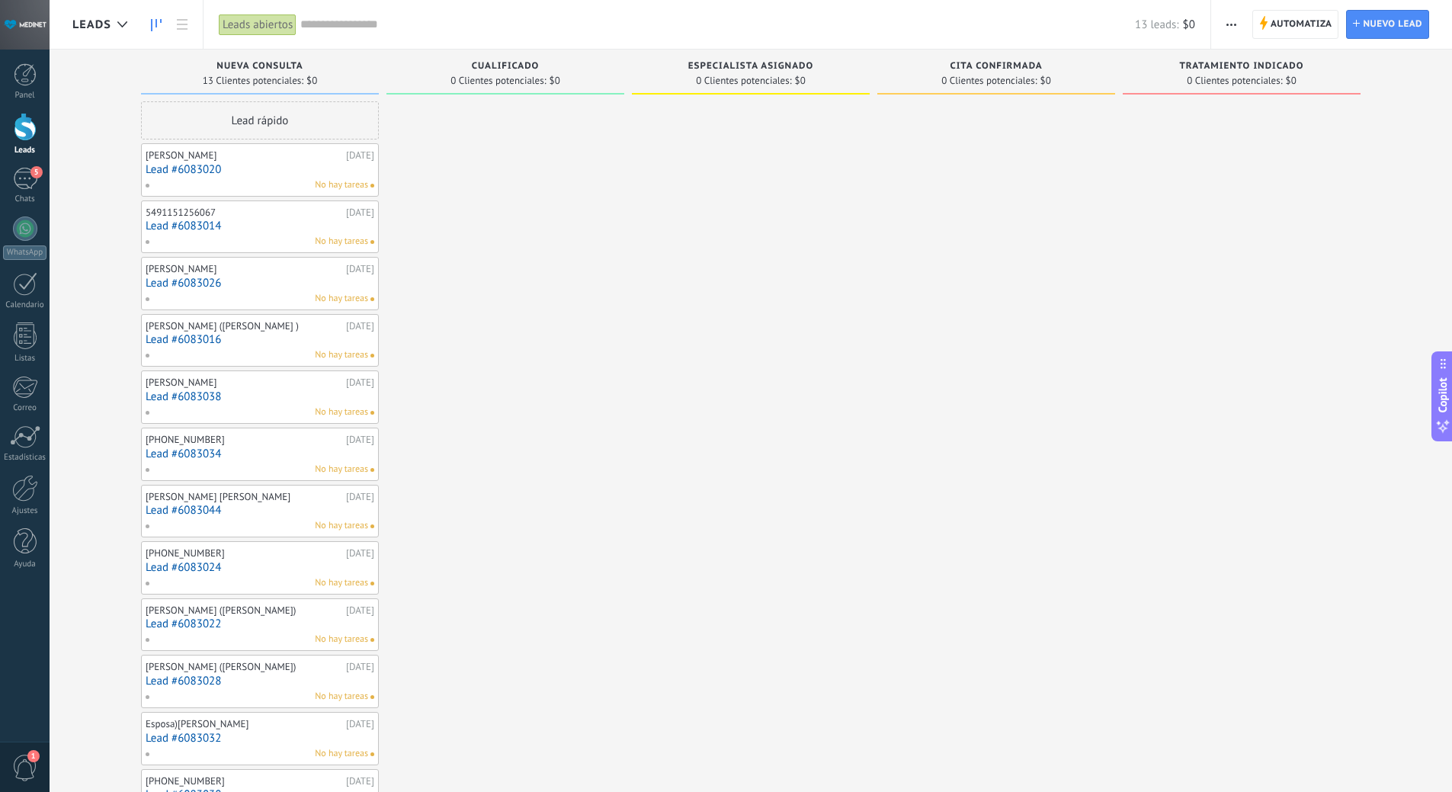
click at [1441, 399] on span "Copilot" at bounding box center [1442, 394] width 15 height 35
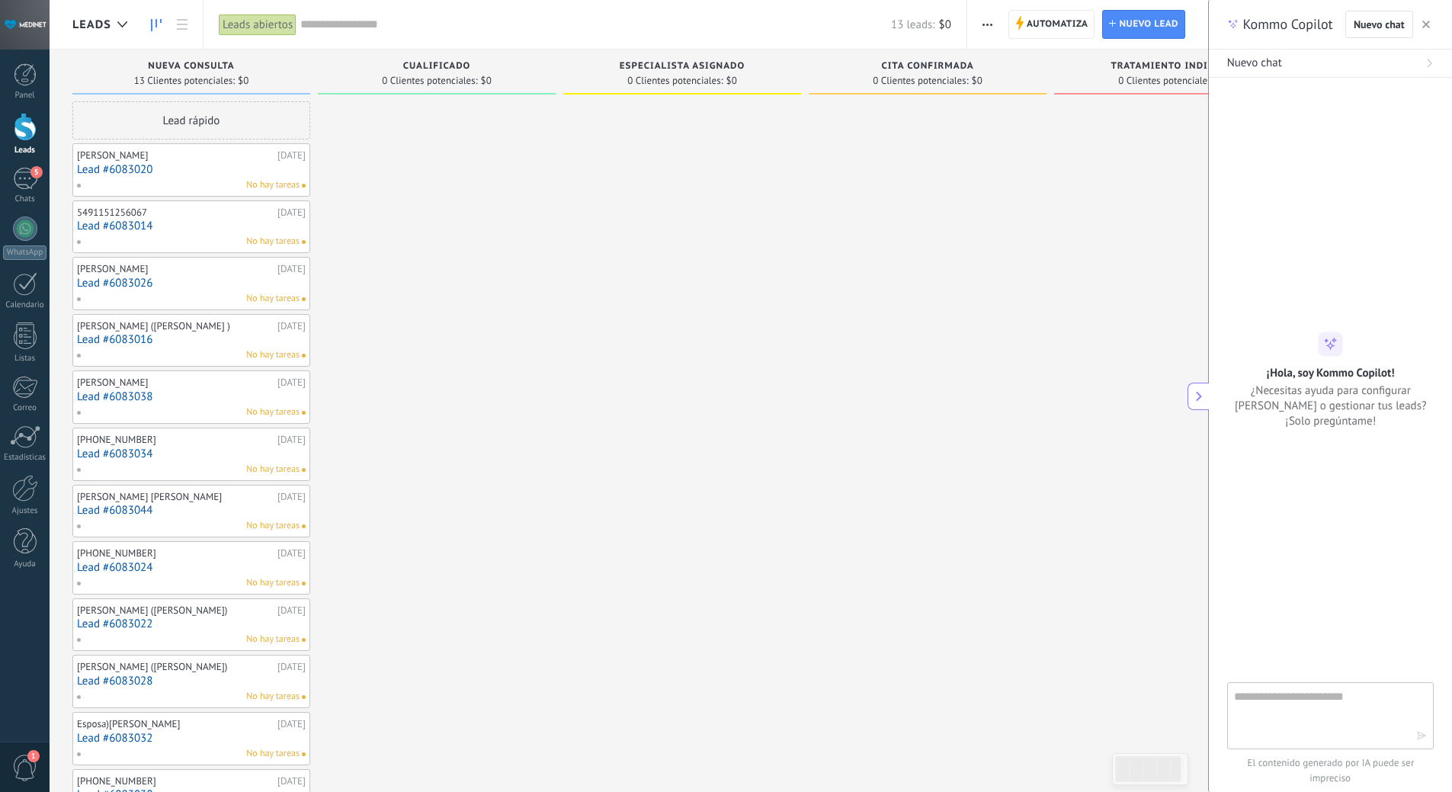
click at [1197, 401] on icon at bounding box center [1199, 396] width 11 height 11
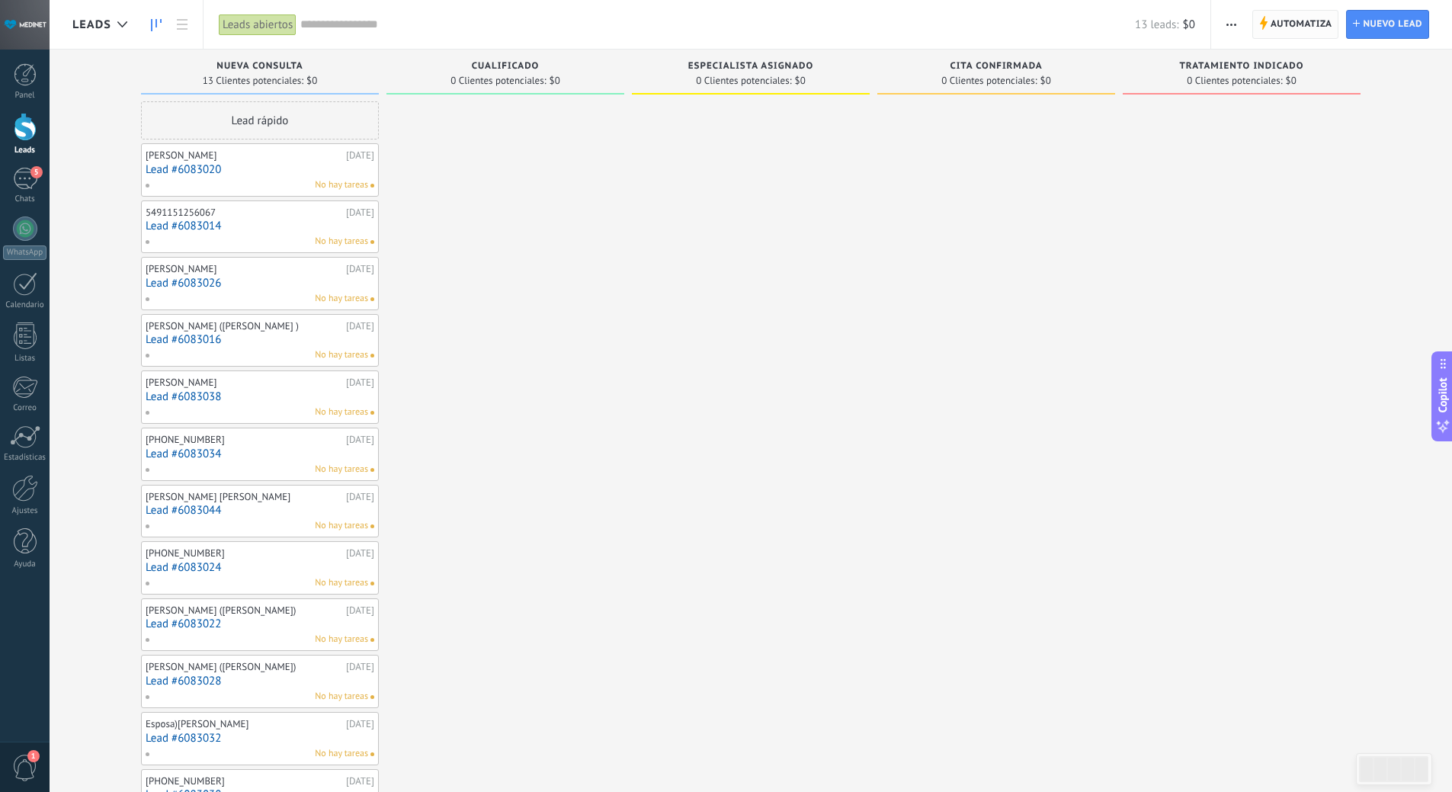
click at [1289, 24] on span "Automatiza" at bounding box center [1302, 24] width 62 height 27
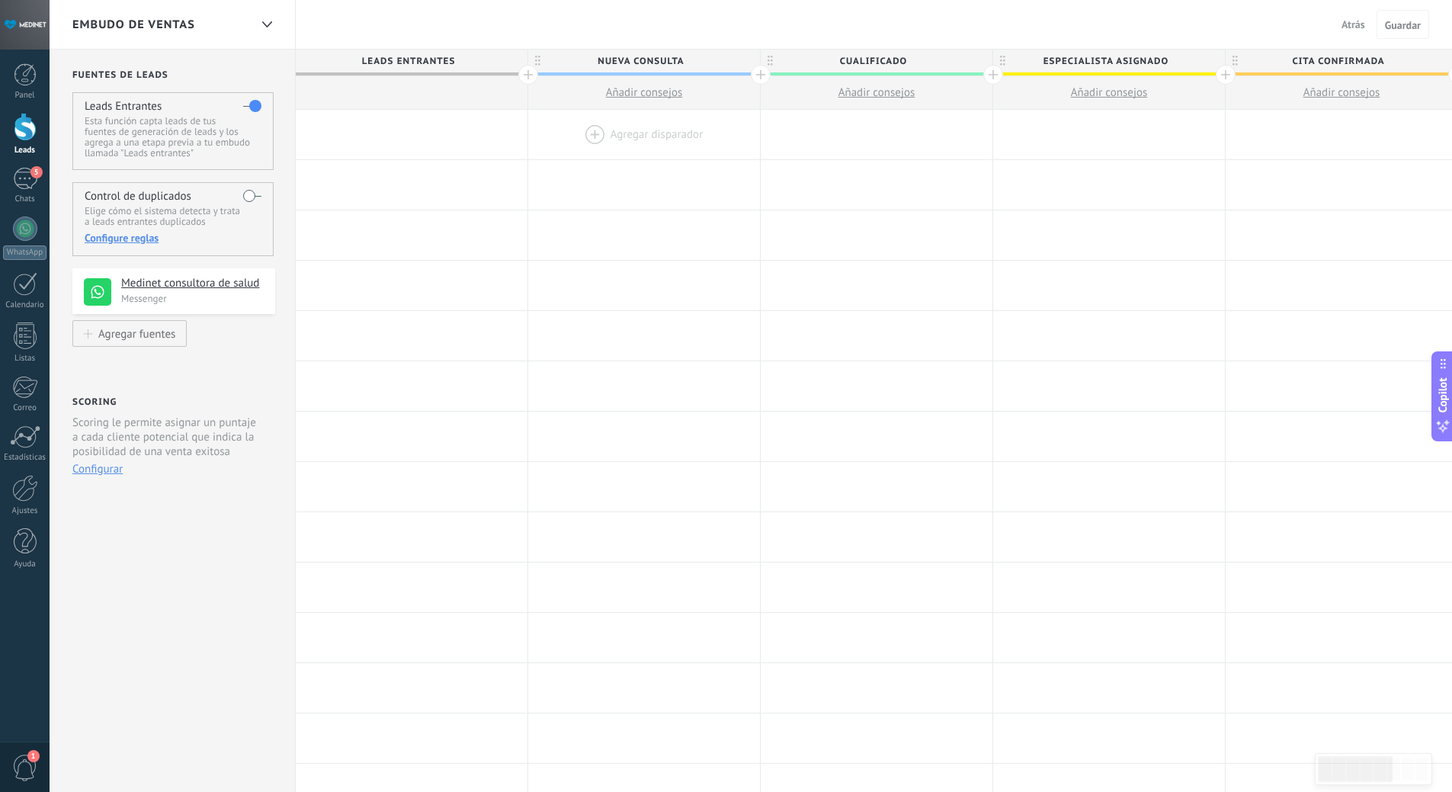
click at [659, 127] on div at bounding box center [644, 135] width 232 height 50
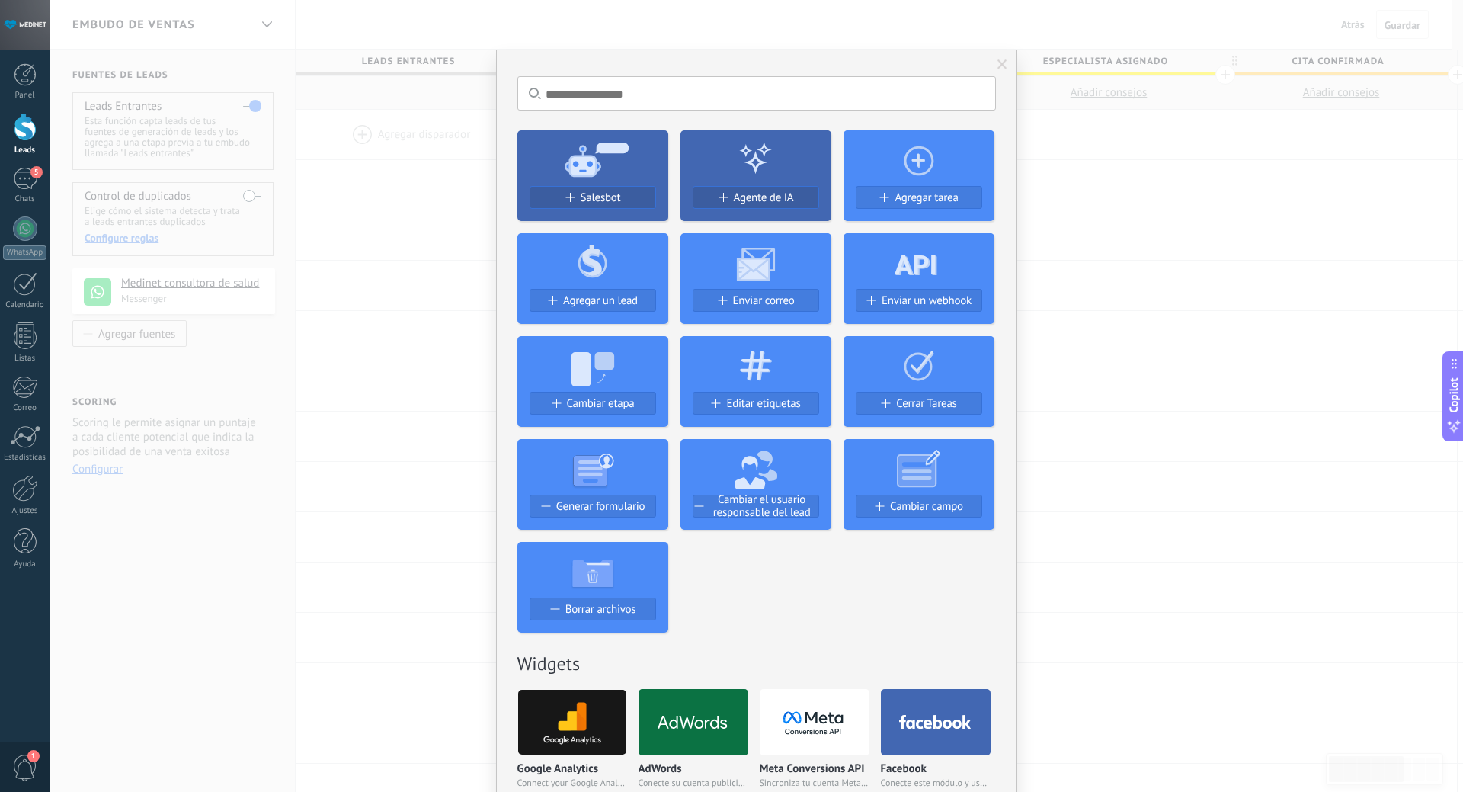
click at [1192, 175] on div "No hay resultados Salesbot Agente de IA Agregar tarea Agregar un lead Enviar co…" at bounding box center [757, 396] width 1414 height 792
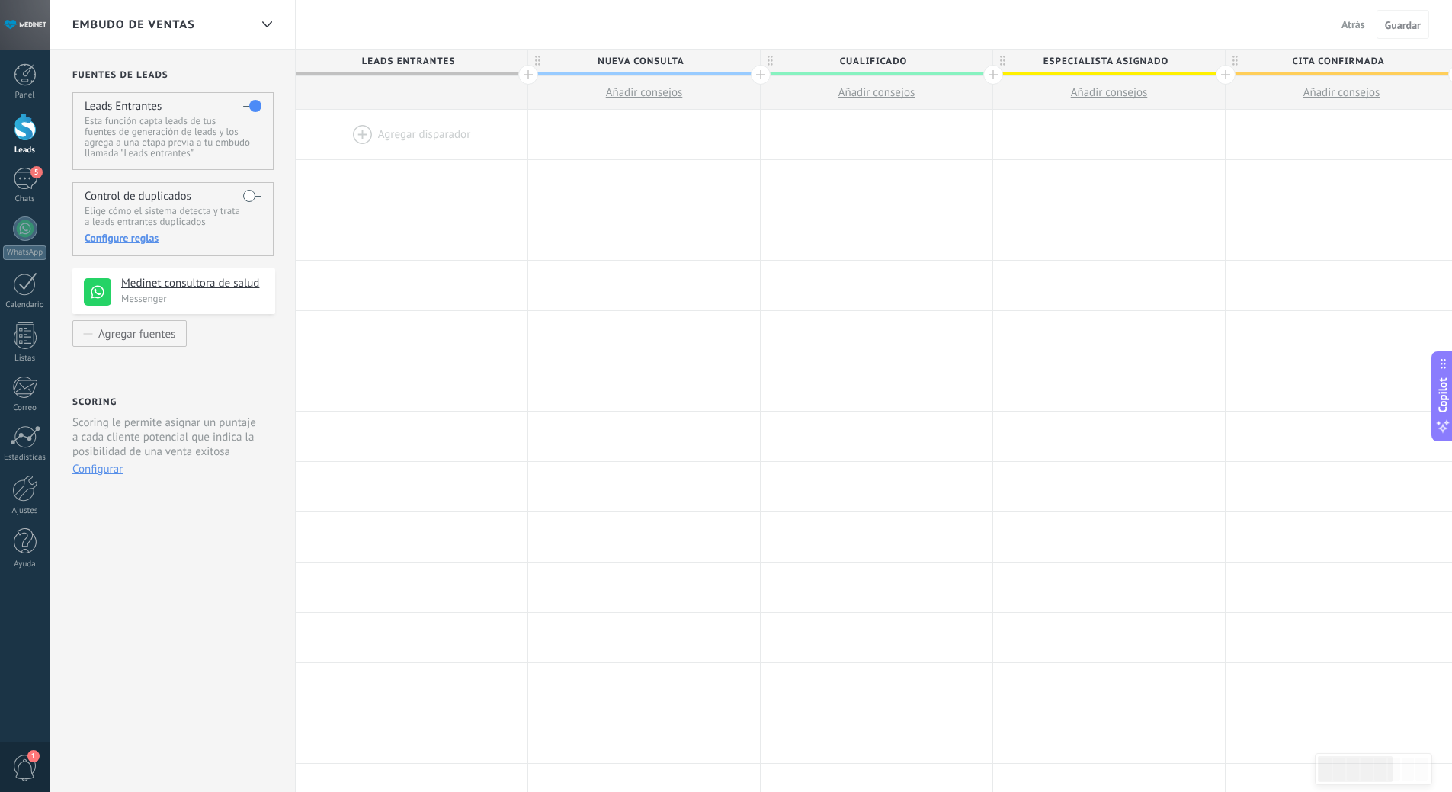
click at [21, 21] on div at bounding box center [25, 25] width 50 height 50
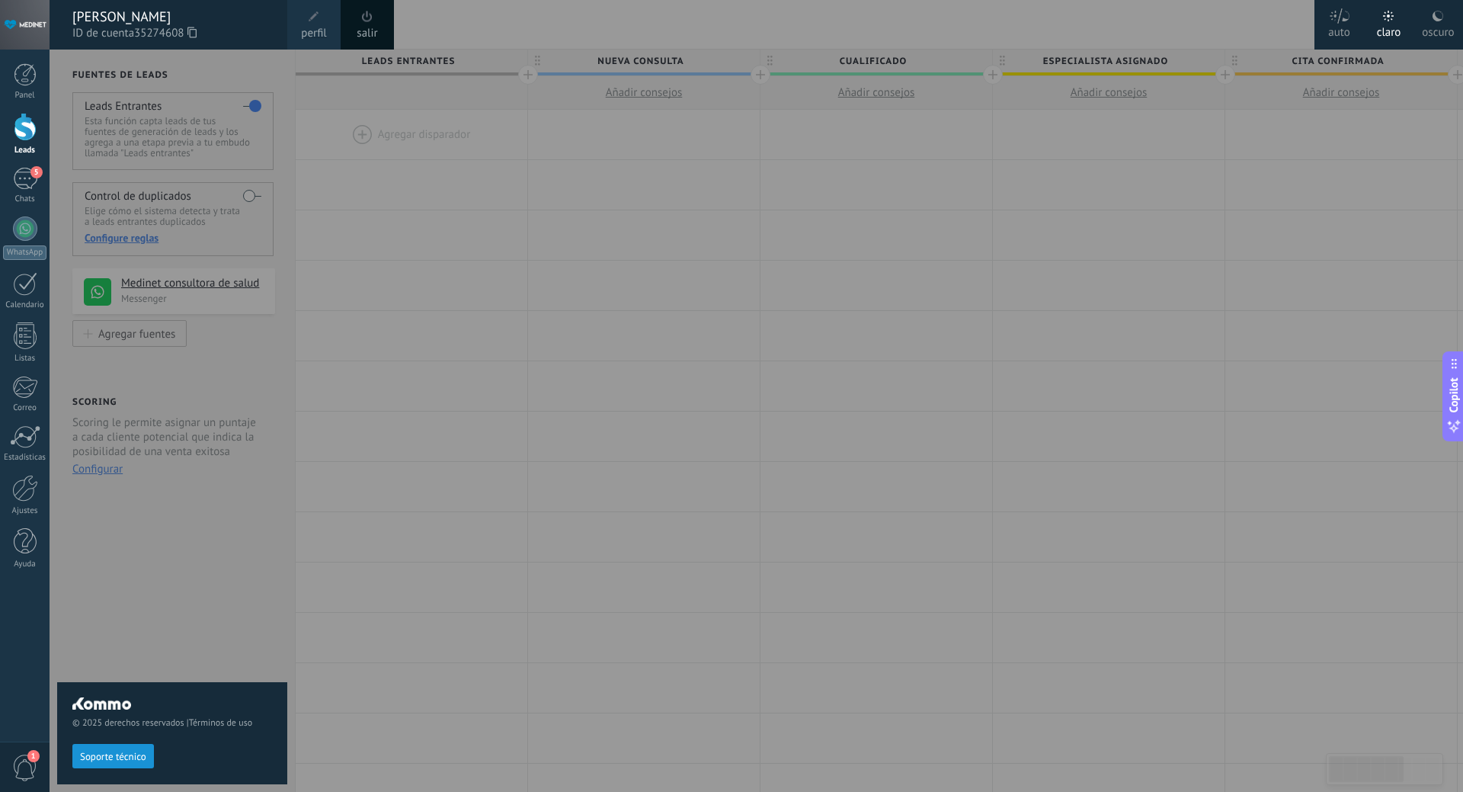
click at [310, 15] on span at bounding box center [314, 16] width 11 height 11
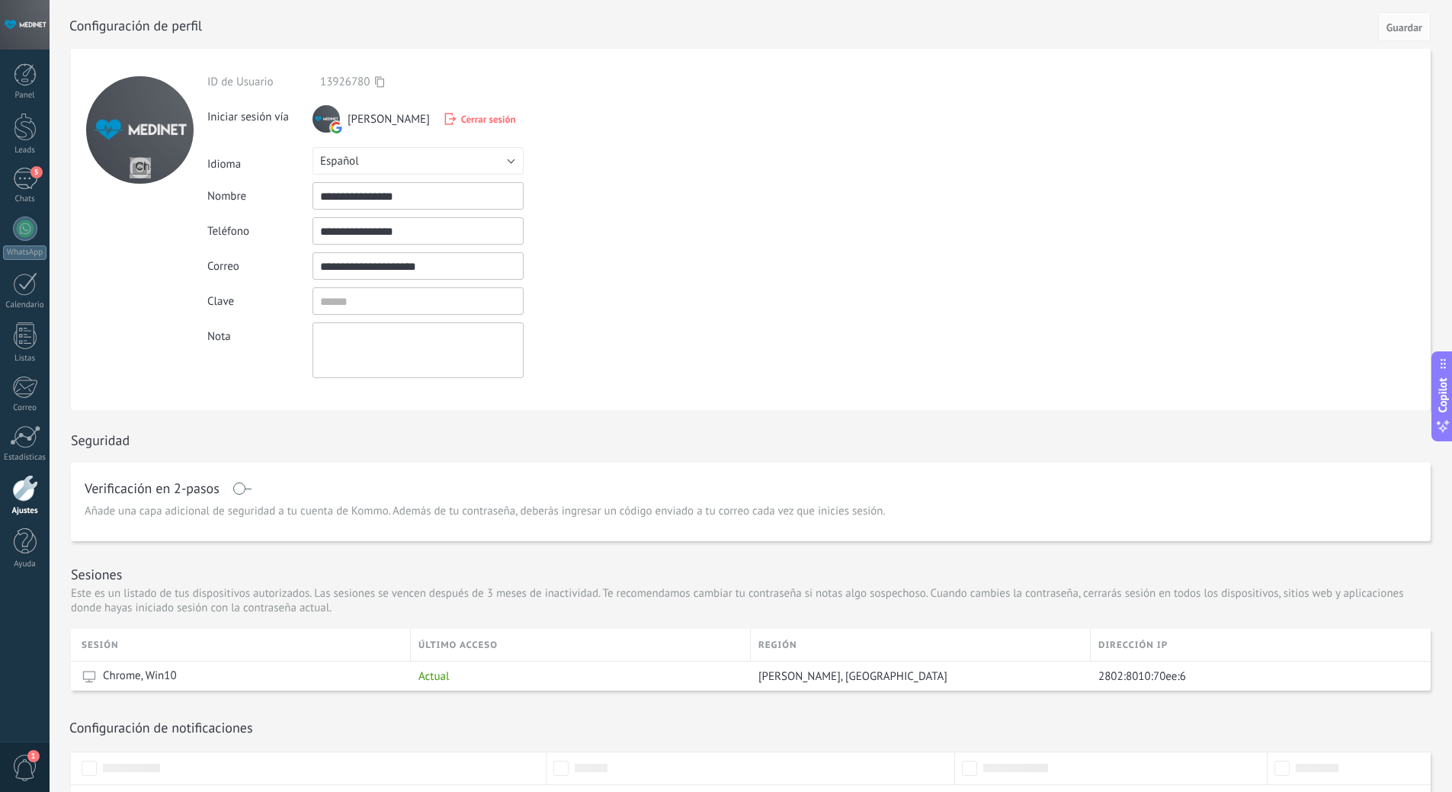
click at [24, 492] on div at bounding box center [25, 488] width 26 height 27
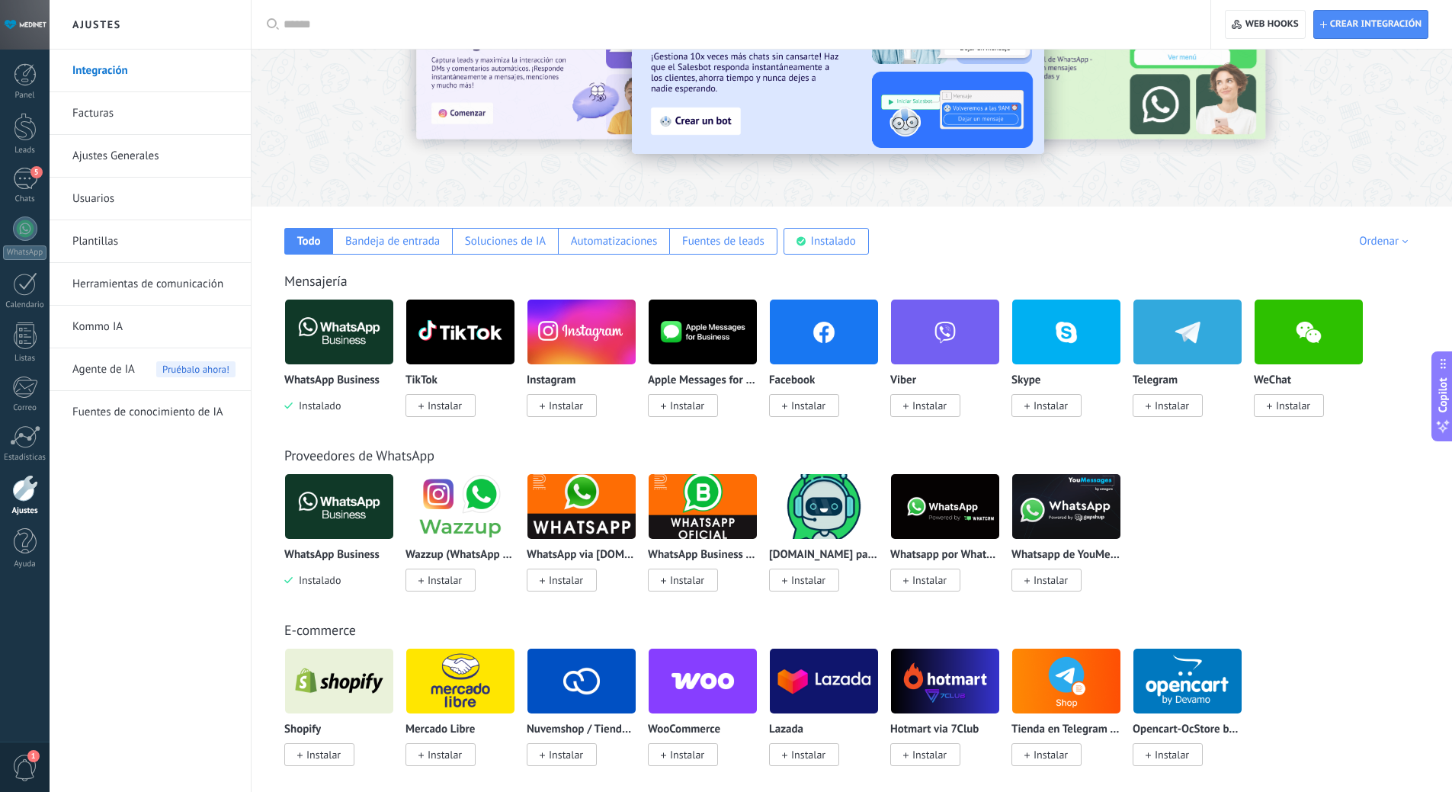
scroll to position [76, 0]
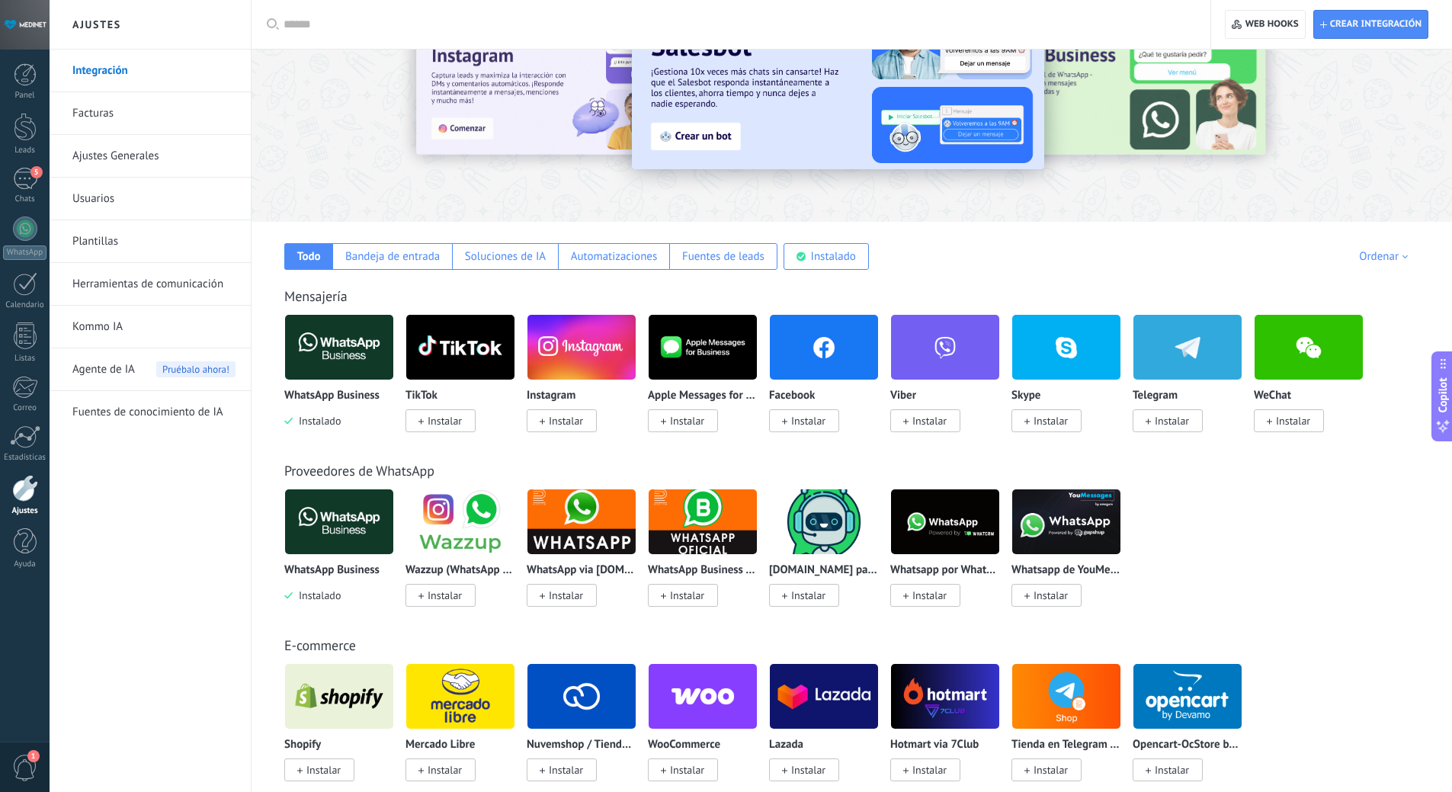
click at [28, 768] on span "1" at bounding box center [25, 768] width 26 height 27
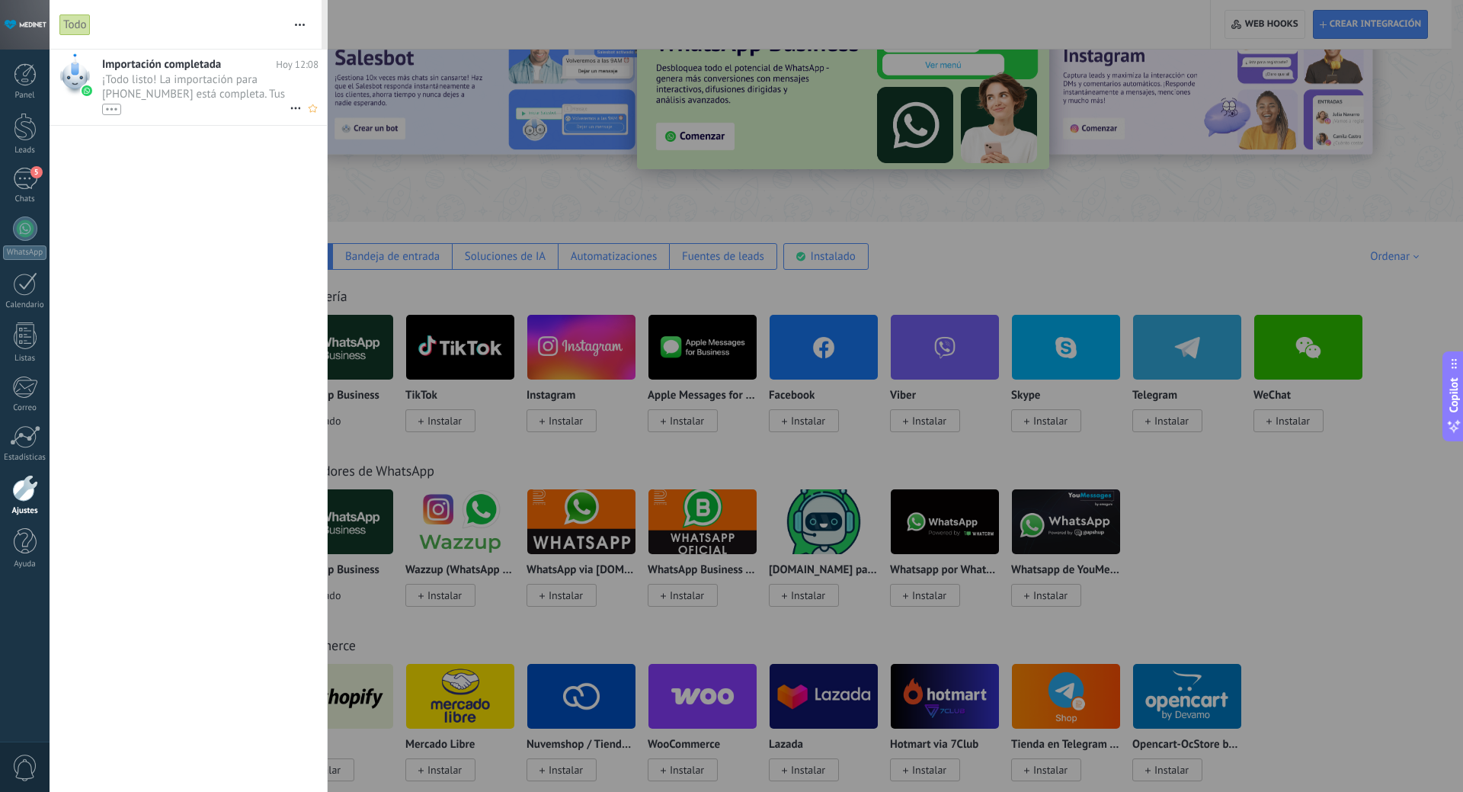
click at [197, 92] on span "¡Todo listo! La importación para +54 9 11 7080-8444 está completa. Tus datos de…" at bounding box center [196, 93] width 188 height 43
click at [216, 89] on span "¡Todo listo! La importación para +54 9 11 7080-8444 está completa. Tus datos de…" at bounding box center [196, 93] width 188 height 43
click at [245, 79] on span "¡Todo listo! La importación para +54 9 11 7080-8444 está completa. Tus datos de…" at bounding box center [196, 93] width 188 height 43
click at [293, 111] on icon at bounding box center [296, 108] width 18 height 18
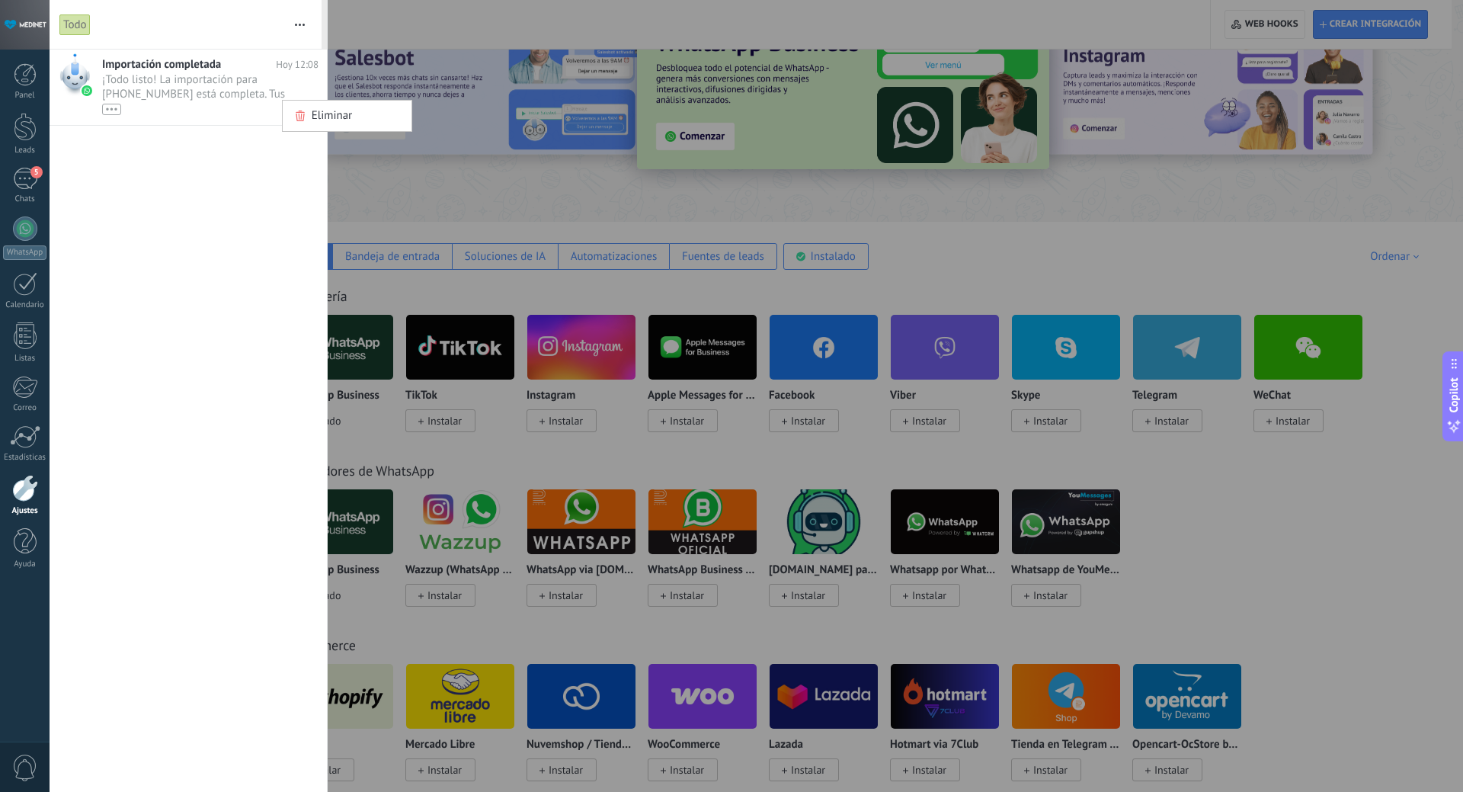
click at [171, 86] on div at bounding box center [731, 396] width 1463 height 792
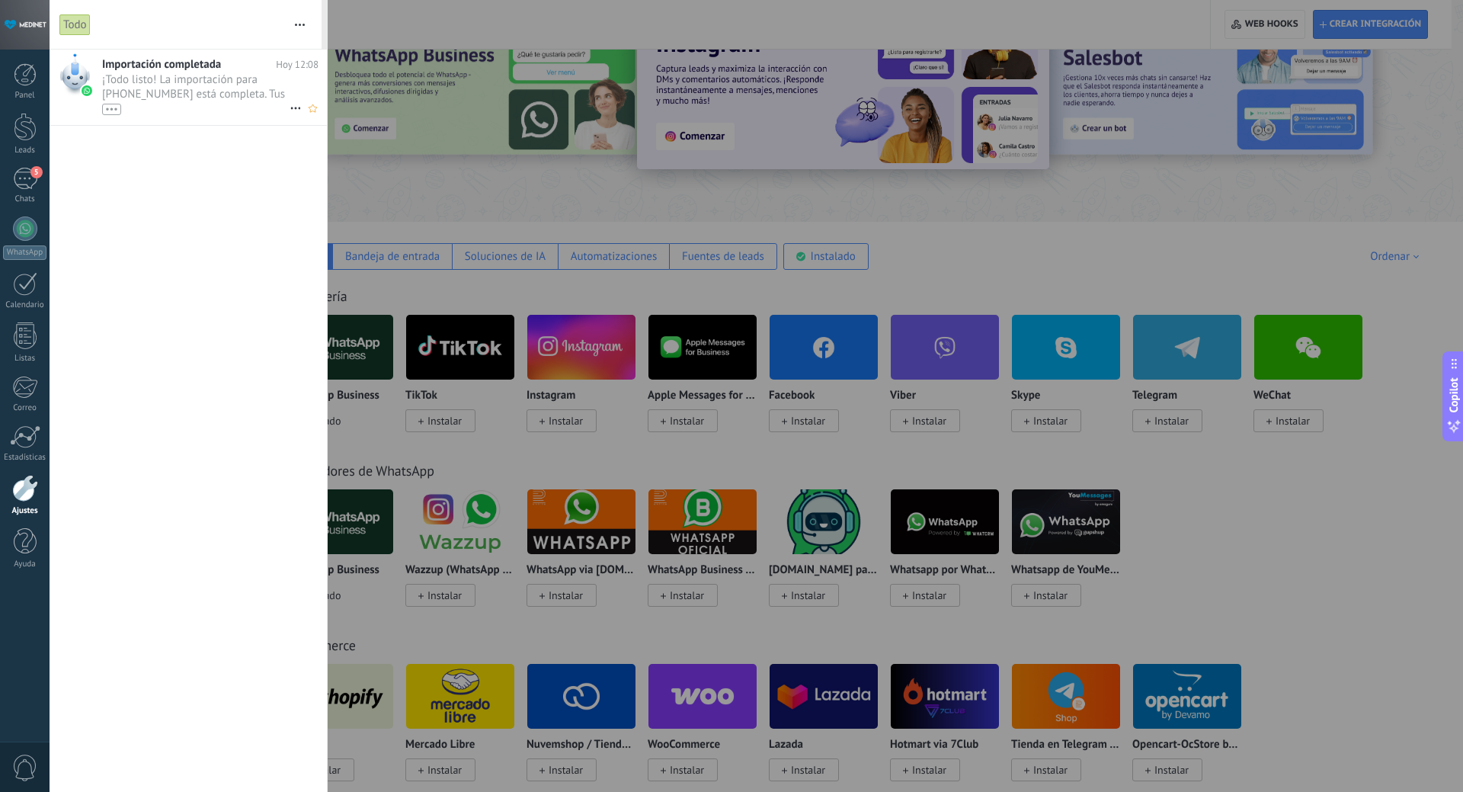
click at [110, 107] on div "•••" at bounding box center [111, 109] width 19 height 11
click at [185, 258] on div "Importación completada Hoy 12:08 ¡Todo listo! La importación para +54 9 11 7080…" at bounding box center [188, 421] width 277 height 742
click at [373, 192] on div at bounding box center [731, 396] width 1463 height 792
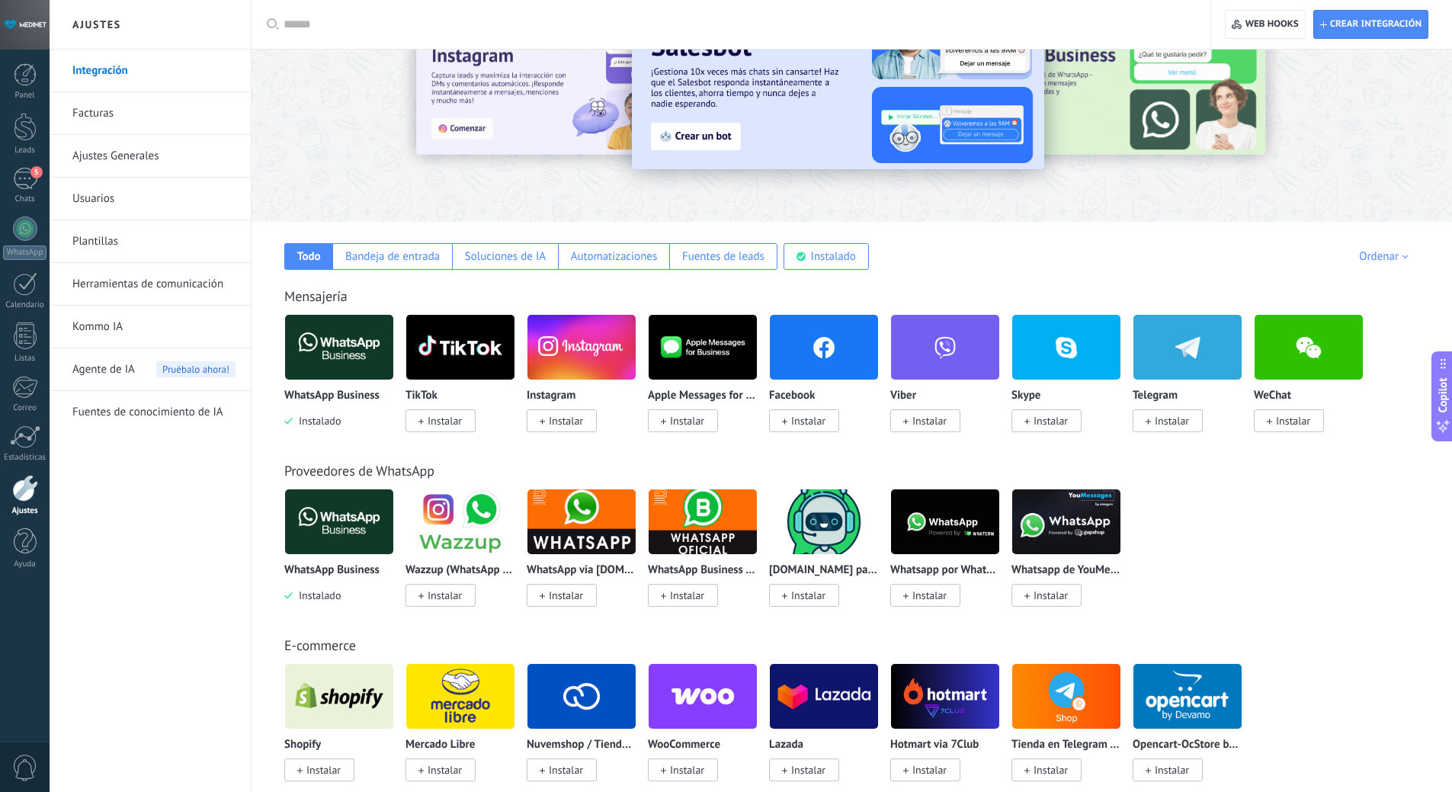
click at [84, 114] on link "Facturas" at bounding box center [153, 113] width 163 height 43
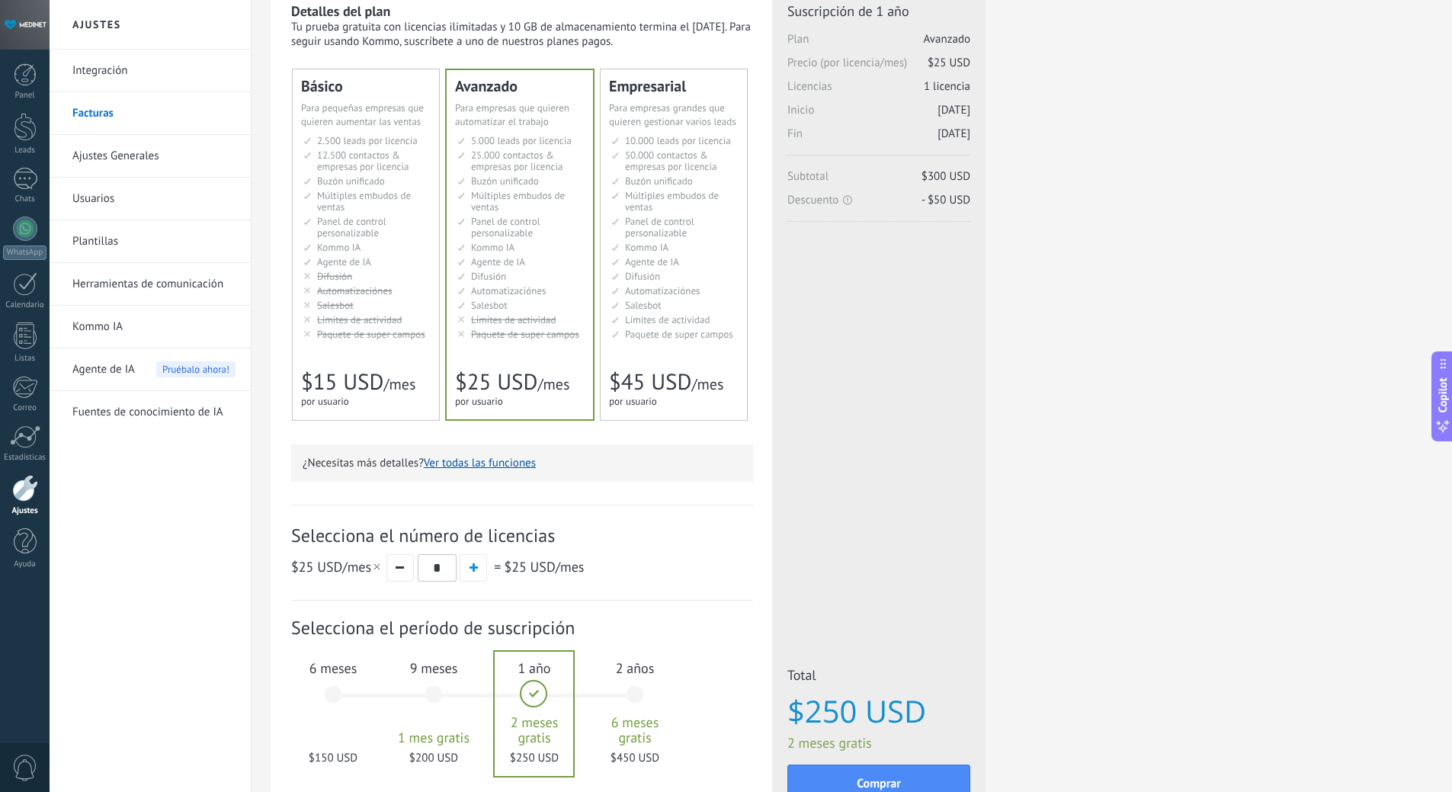
scroll to position [152, 0]
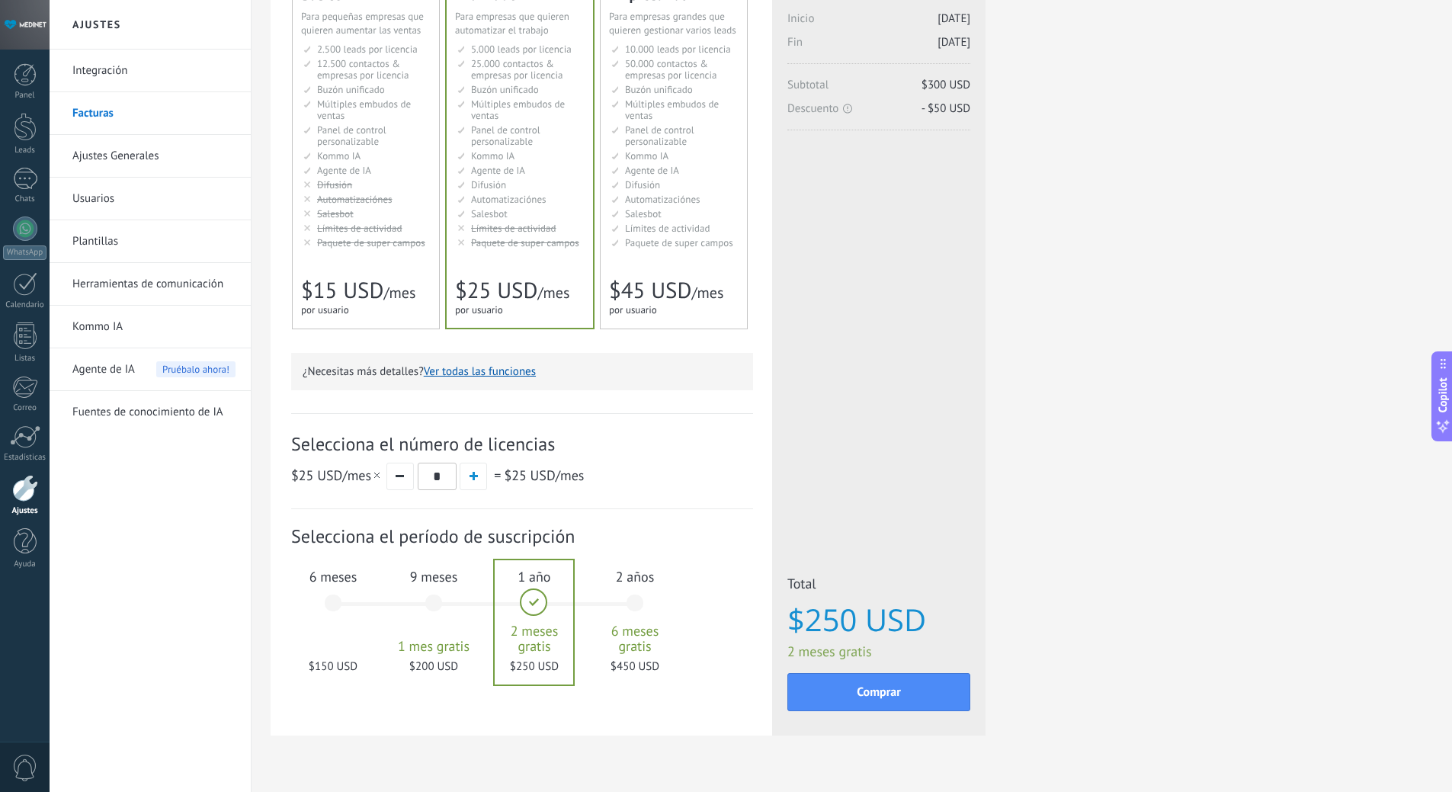
click at [336, 600] on div "6 meses $150 USD" at bounding box center [333, 609] width 82 height 107
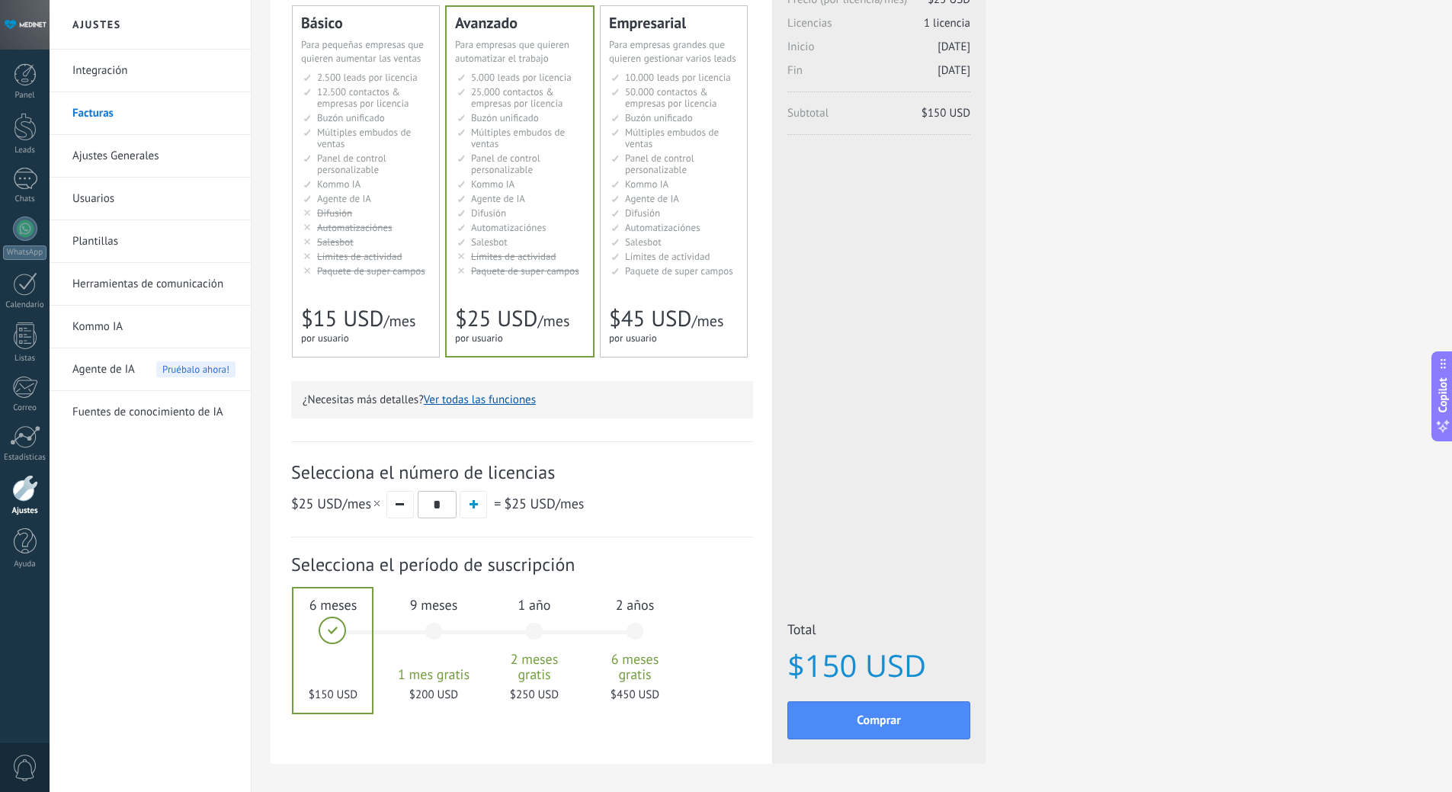
scroll to position [0, 0]
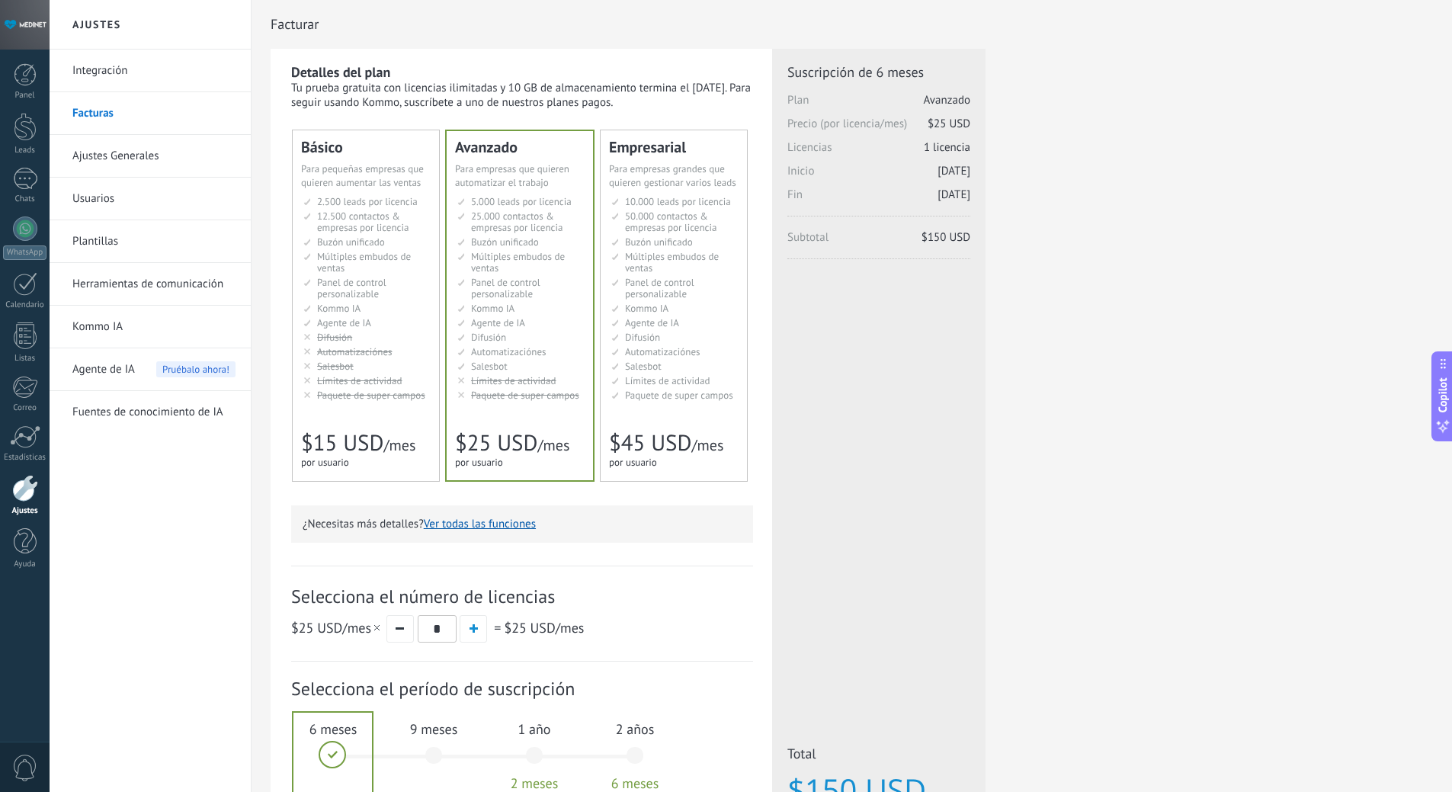
click at [95, 210] on link "Usuarios" at bounding box center [153, 199] width 163 height 43
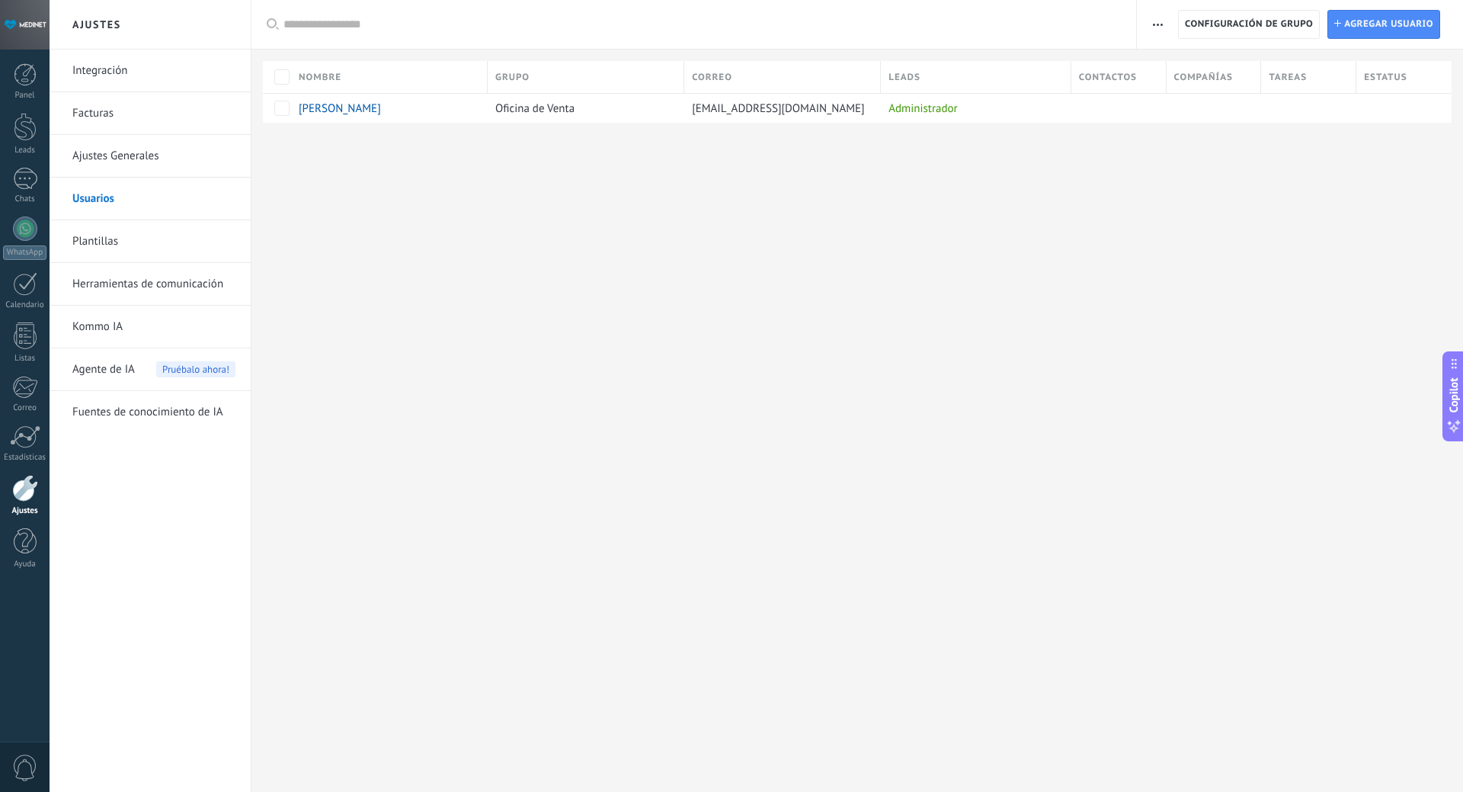
click at [97, 69] on link "Integración" at bounding box center [153, 71] width 163 height 43
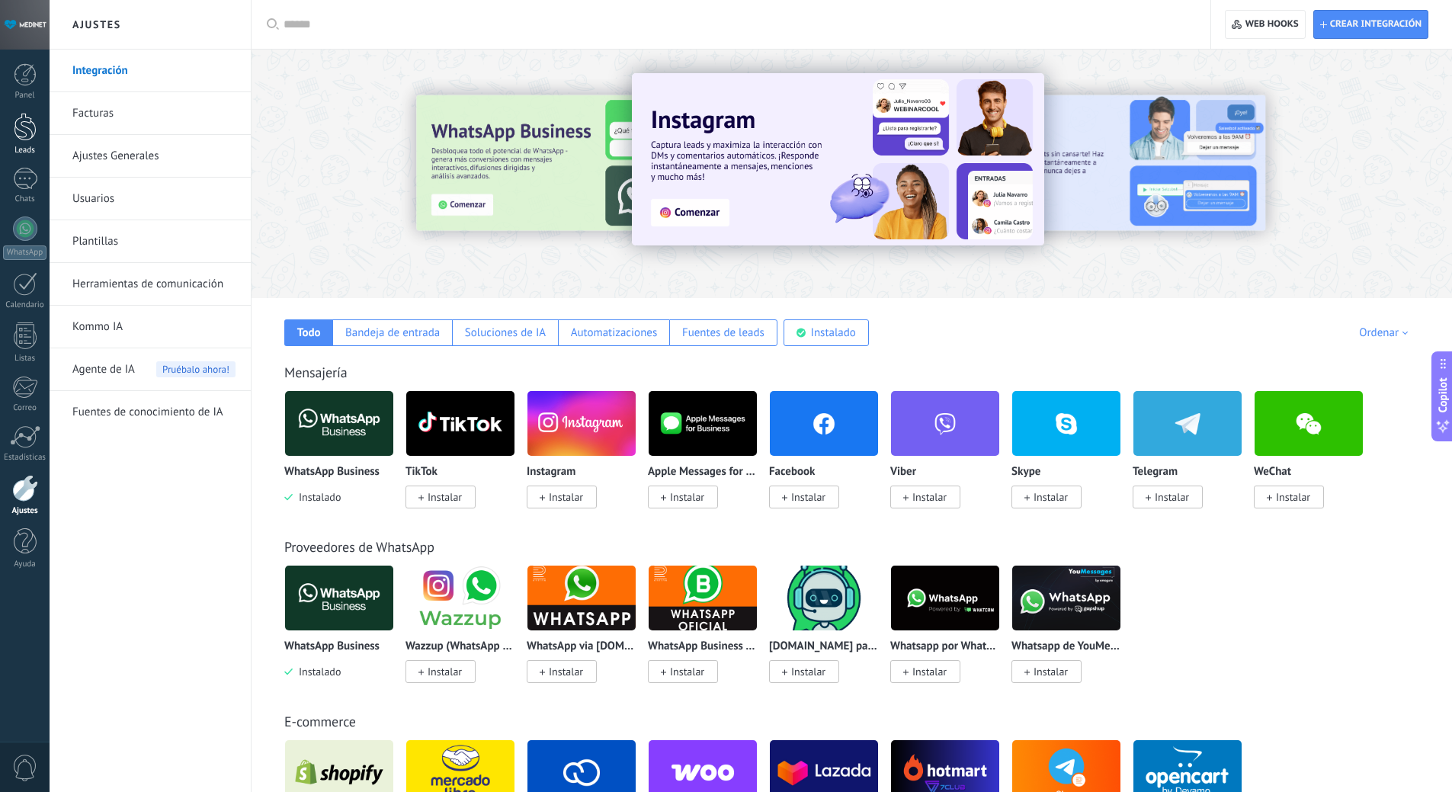
click at [15, 142] on link "Leads" at bounding box center [25, 134] width 50 height 43
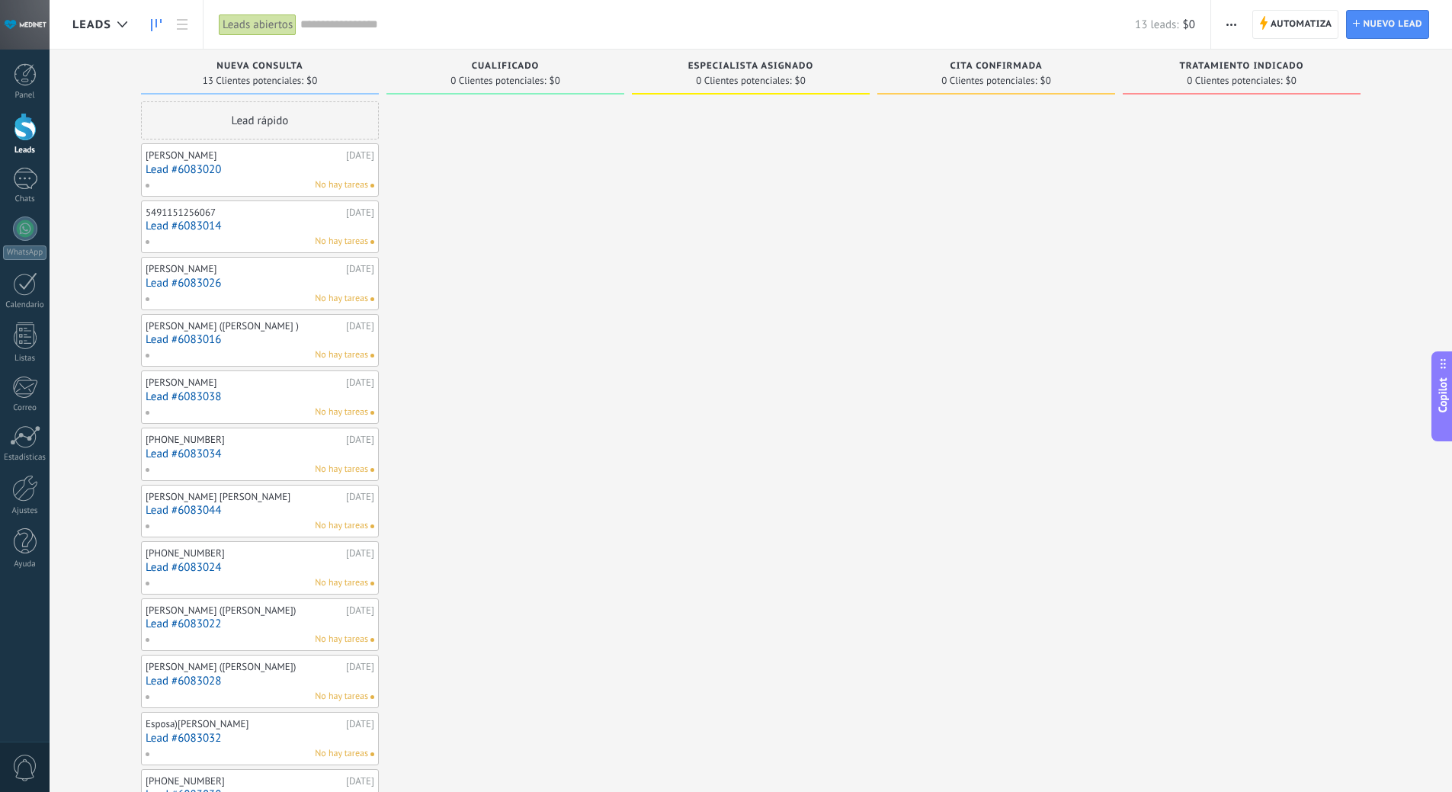
click at [29, 18] on div at bounding box center [25, 25] width 50 height 50
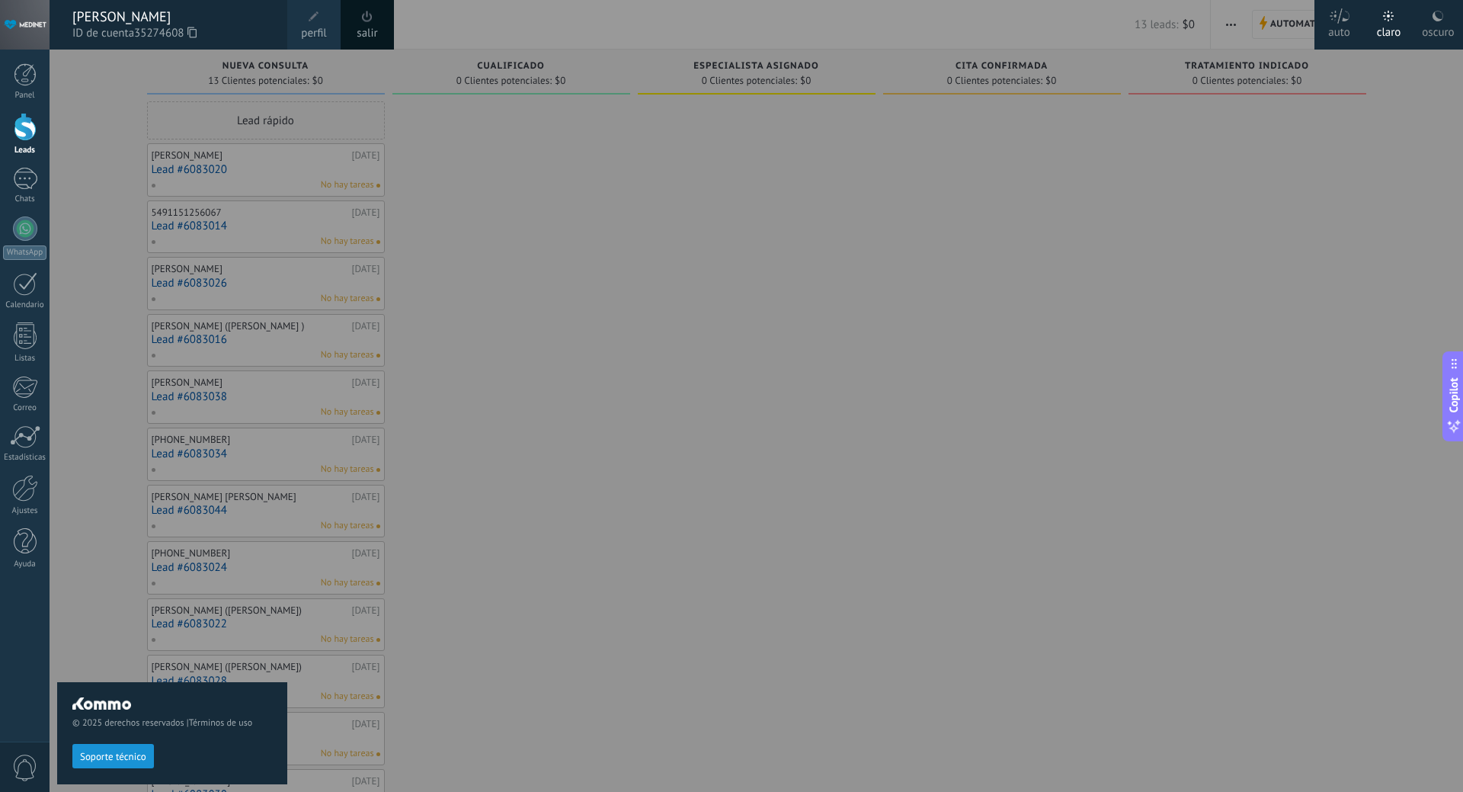
click at [32, 20] on div at bounding box center [25, 25] width 50 height 50
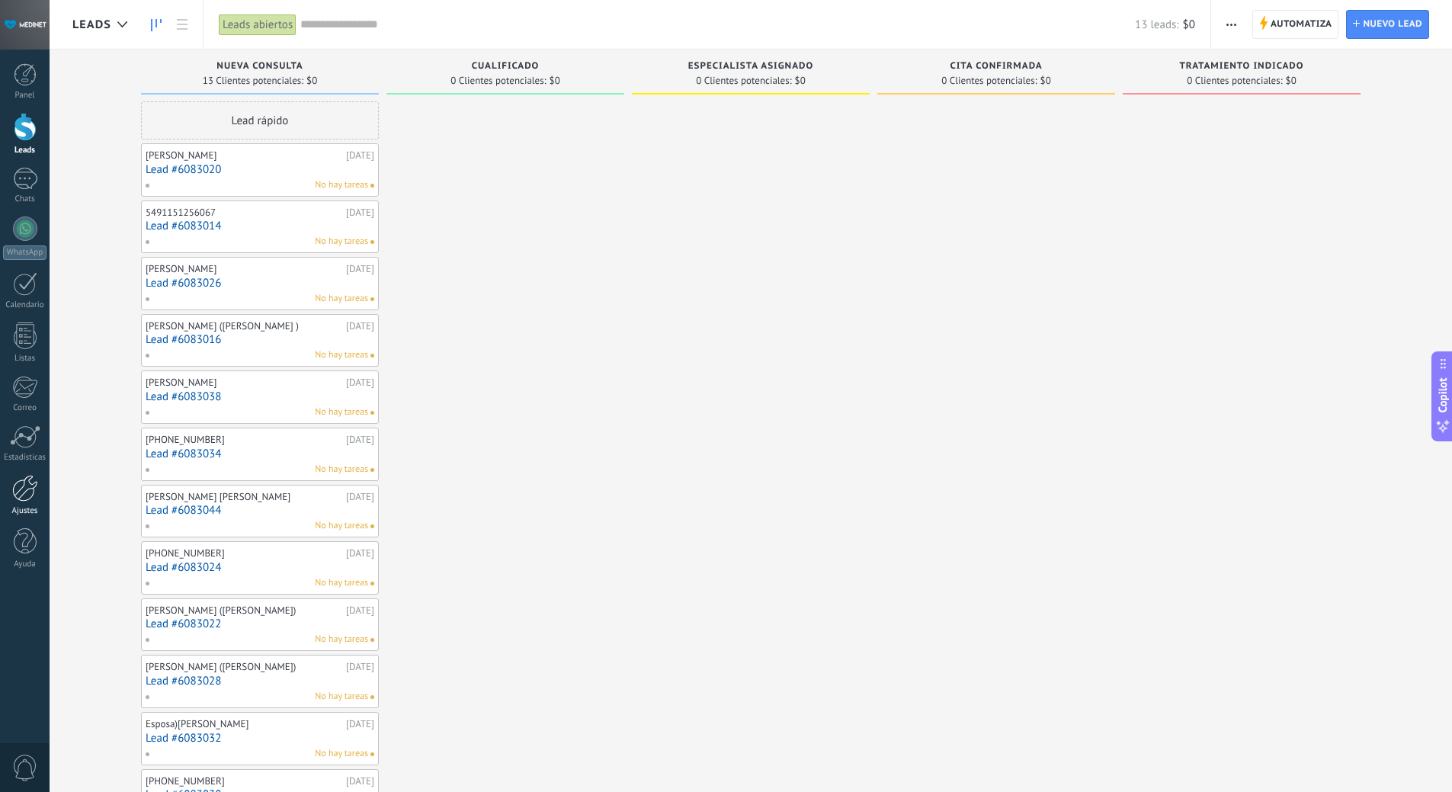
click at [34, 497] on div at bounding box center [25, 488] width 26 height 27
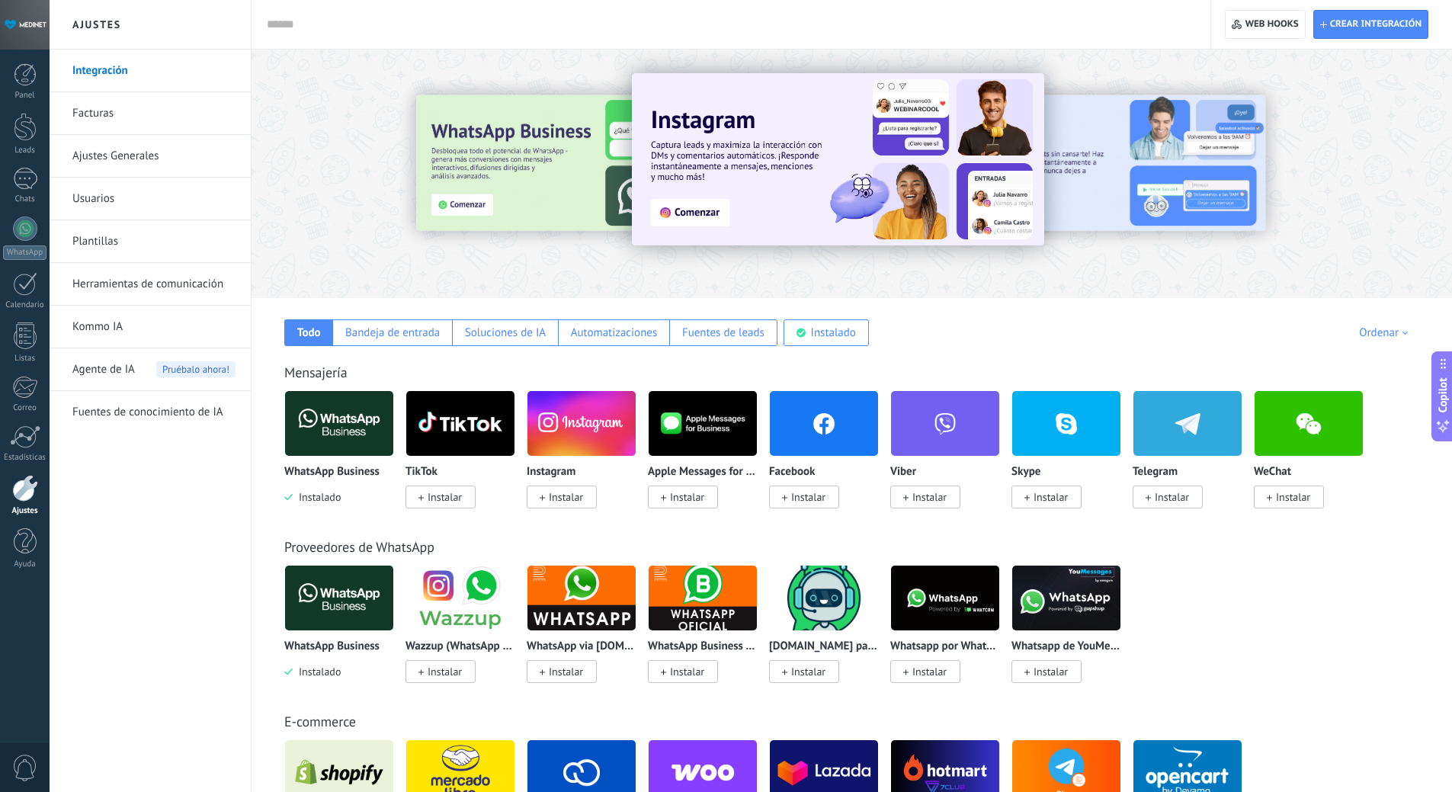
click at [92, 111] on link "Facturas" at bounding box center [153, 113] width 163 height 43
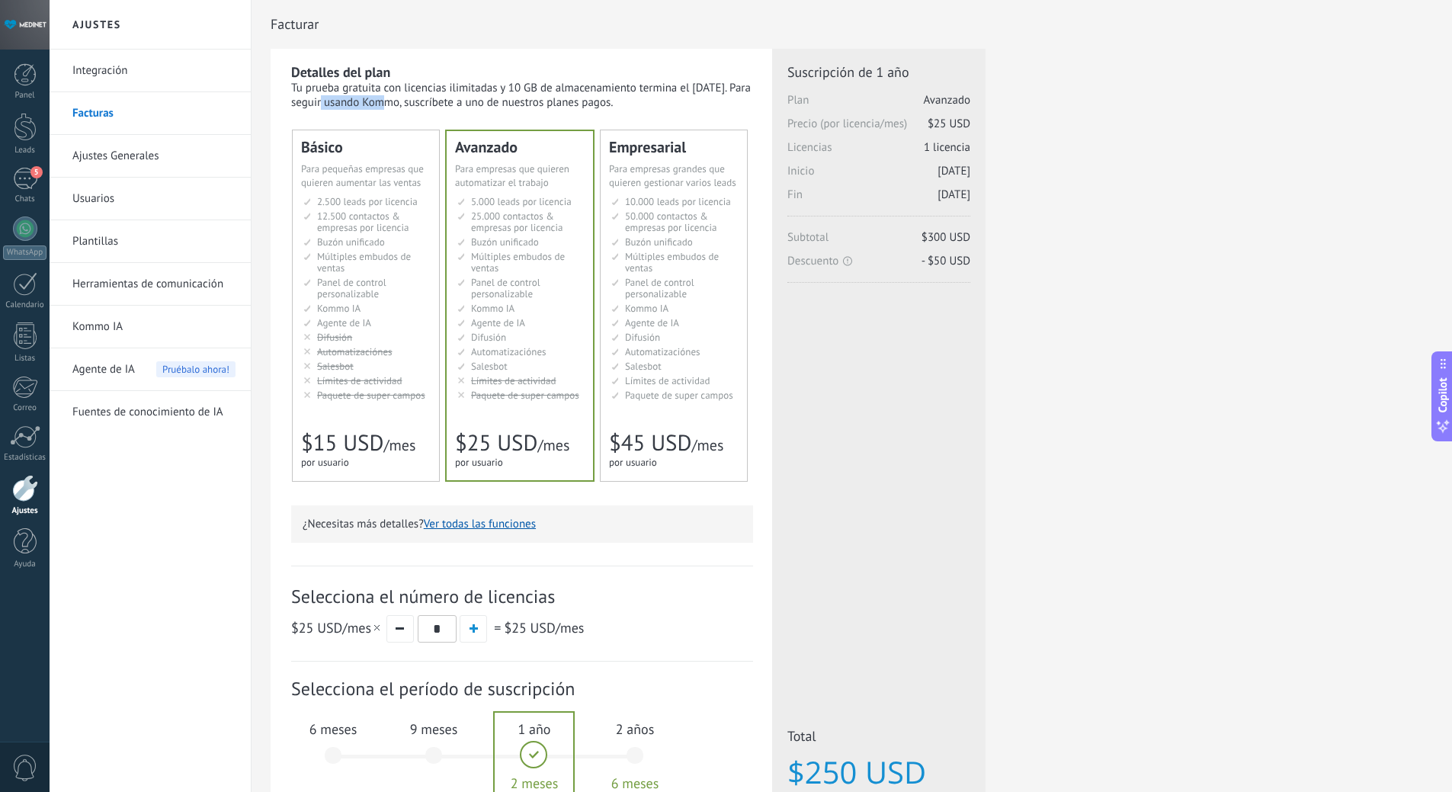
click at [1098, 419] on div "Detalles del plan Tu prueba gratuita con licencias ilimitadas y 10 GB de almace…" at bounding box center [852, 487] width 1162 height 877
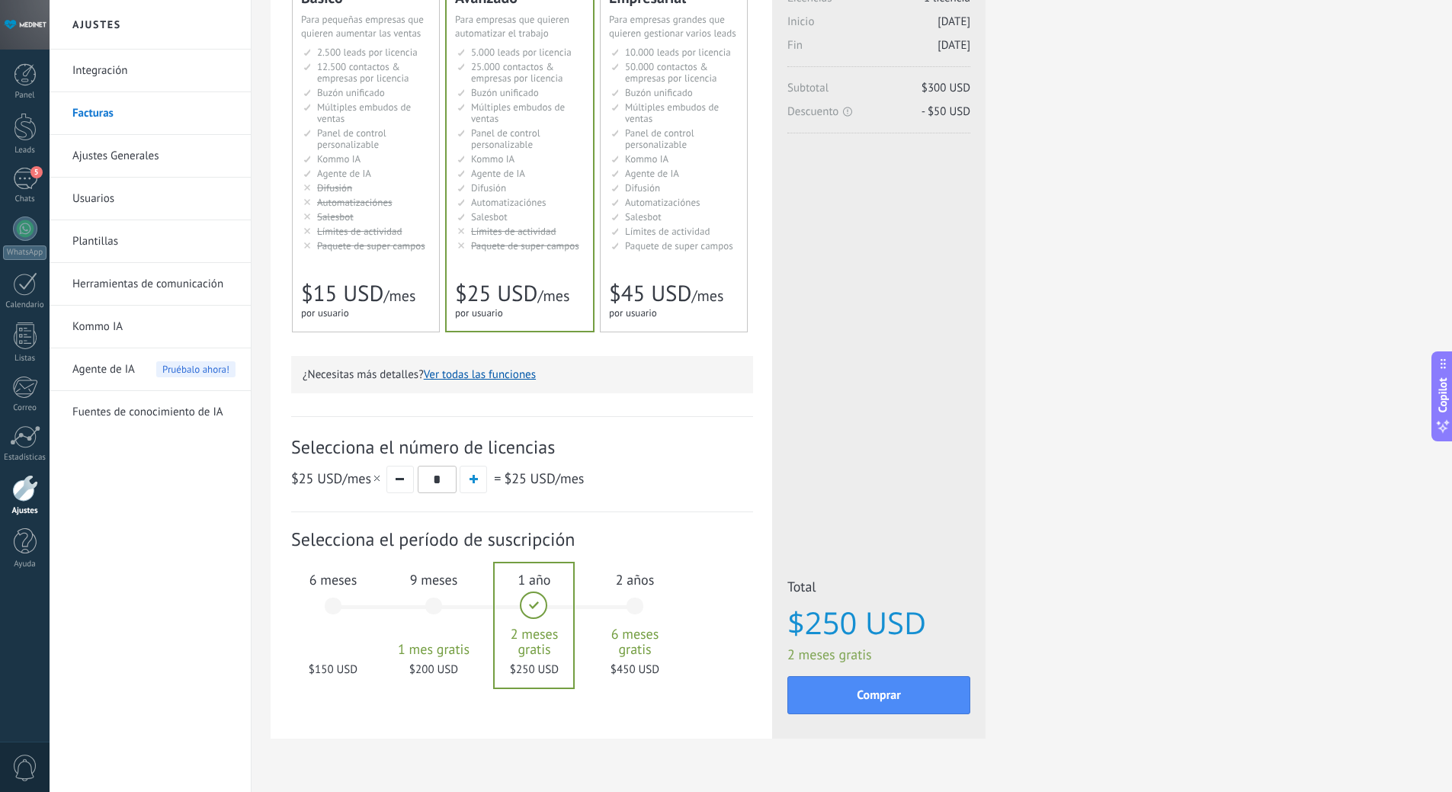
scroll to position [152, 0]
click at [437, 601] on div "9 meses 1 mes gratis $200 USD" at bounding box center [434, 609] width 82 height 107
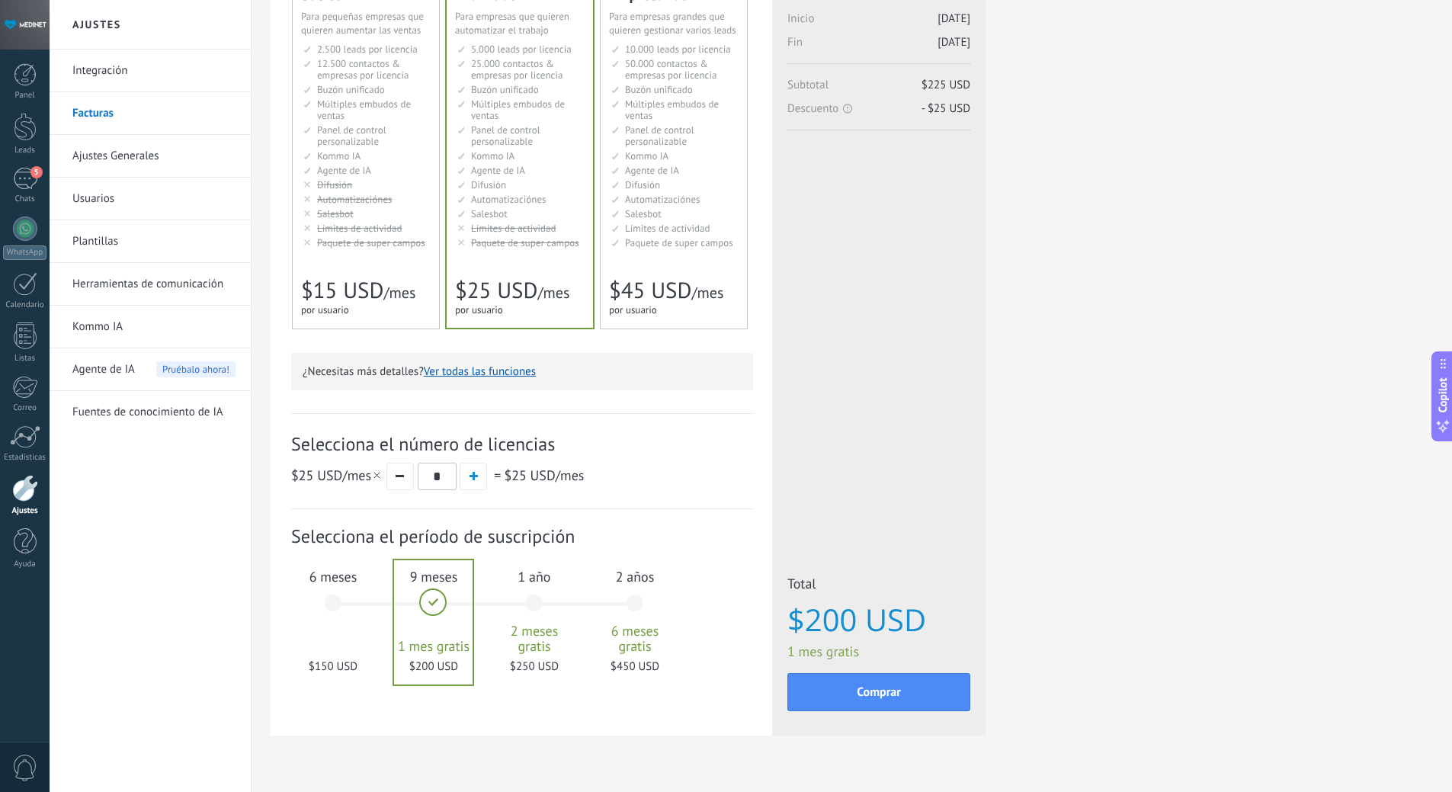
click at [347, 596] on div "6 meses $150 USD" at bounding box center [333, 609] width 82 height 107
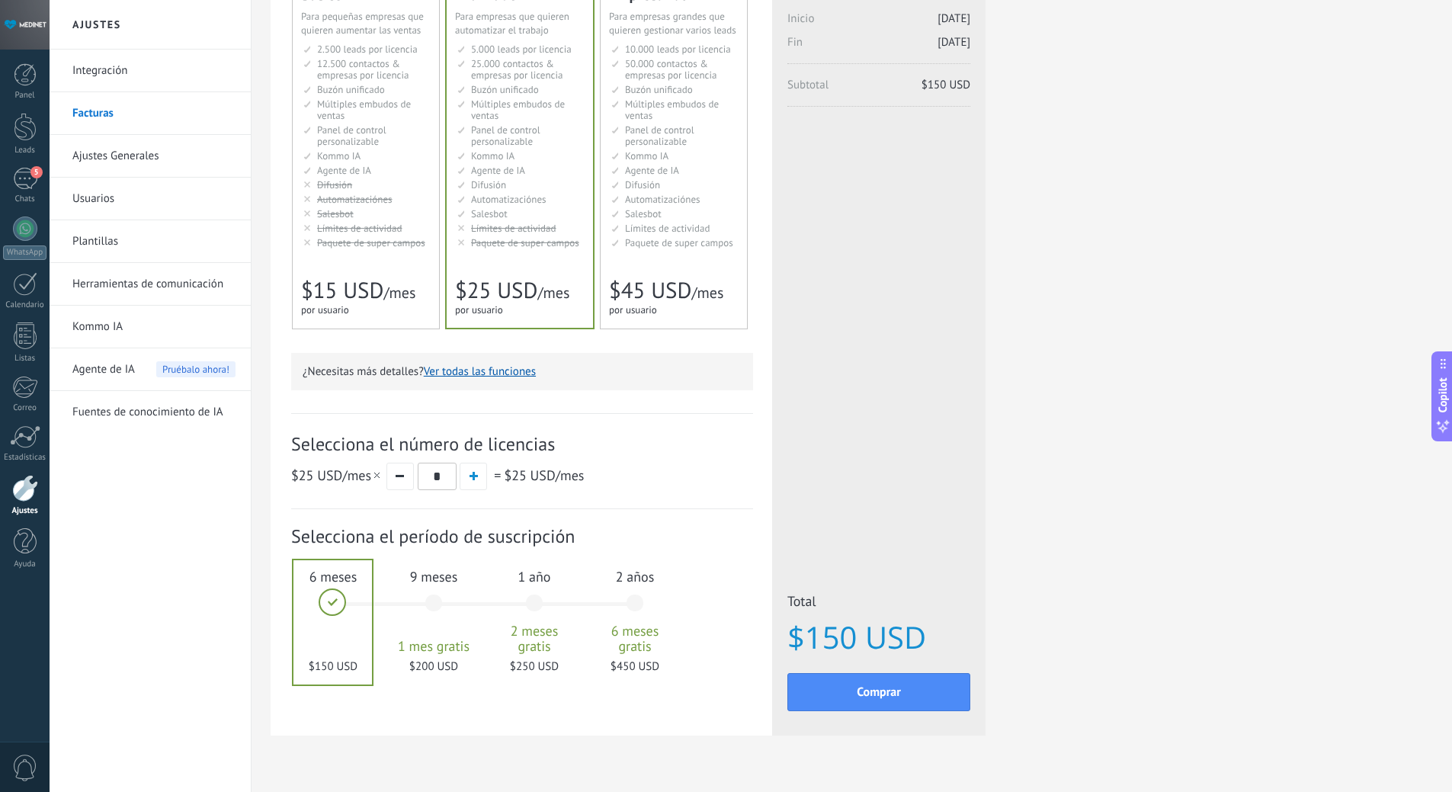
click at [428, 595] on div "9 meses 1 mes gratis $200 USD" at bounding box center [434, 609] width 82 height 107
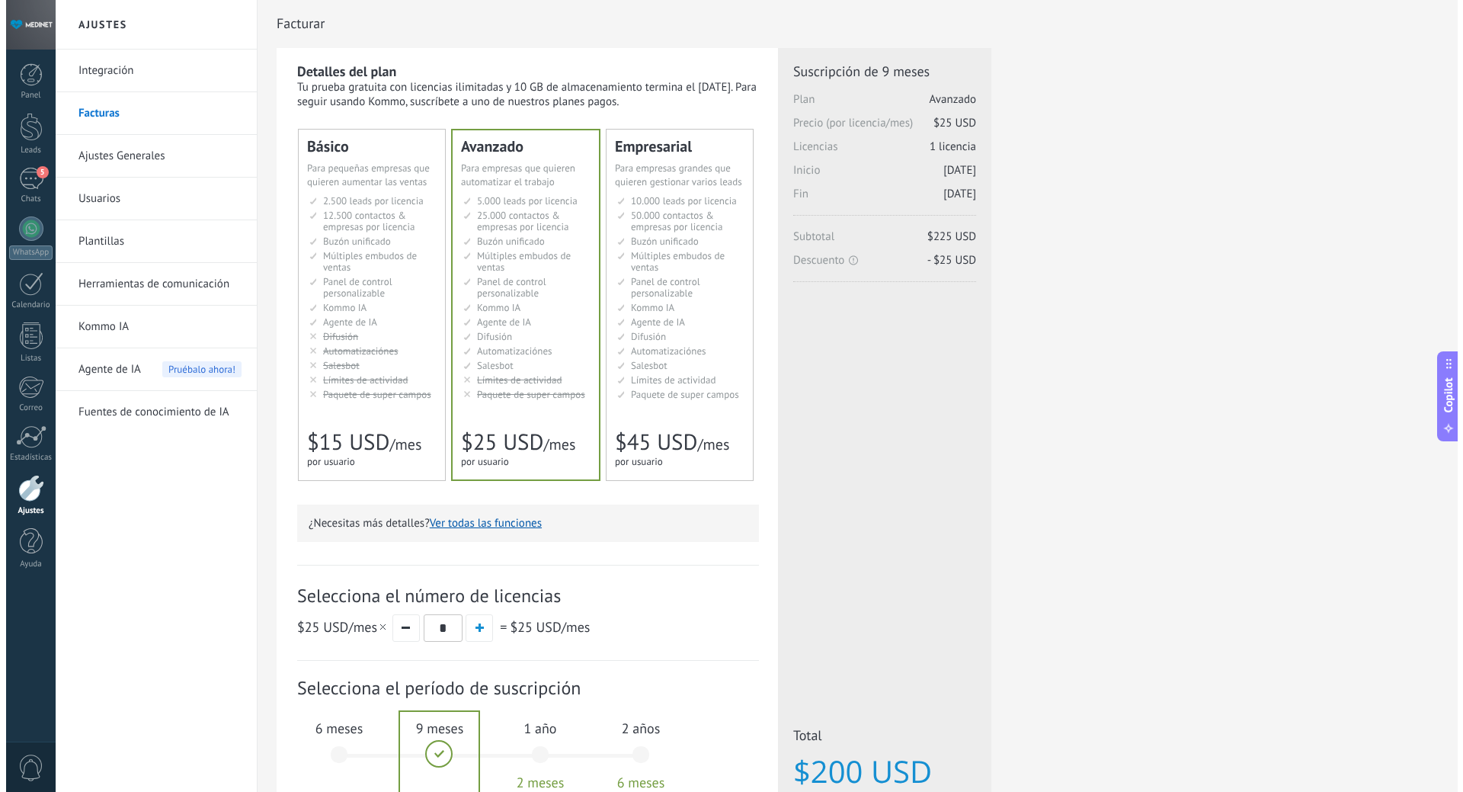
scroll to position [0, 0]
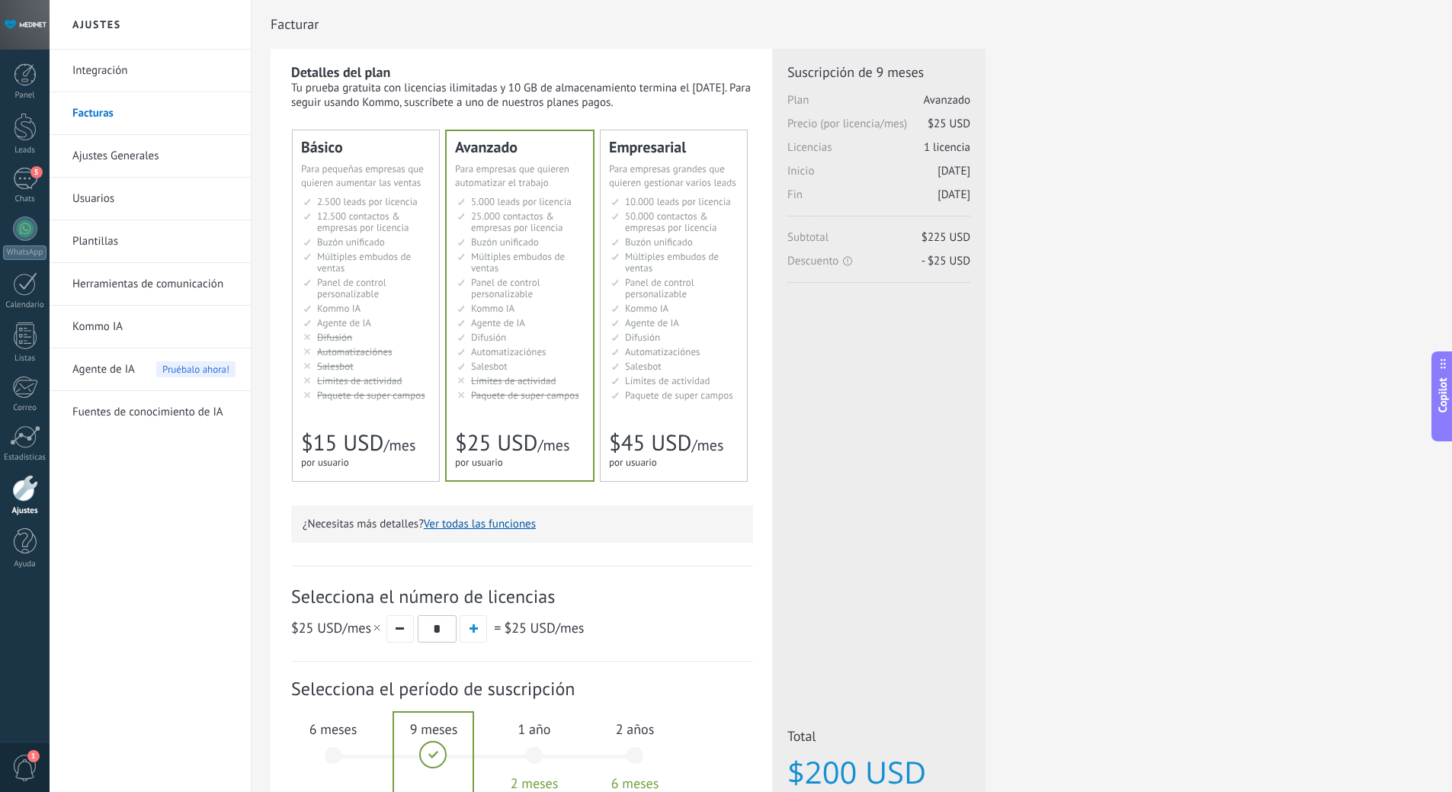
click at [11, 758] on div "1" at bounding box center [25, 767] width 50 height 50
